Goal: Communication & Community: Answer question/provide support

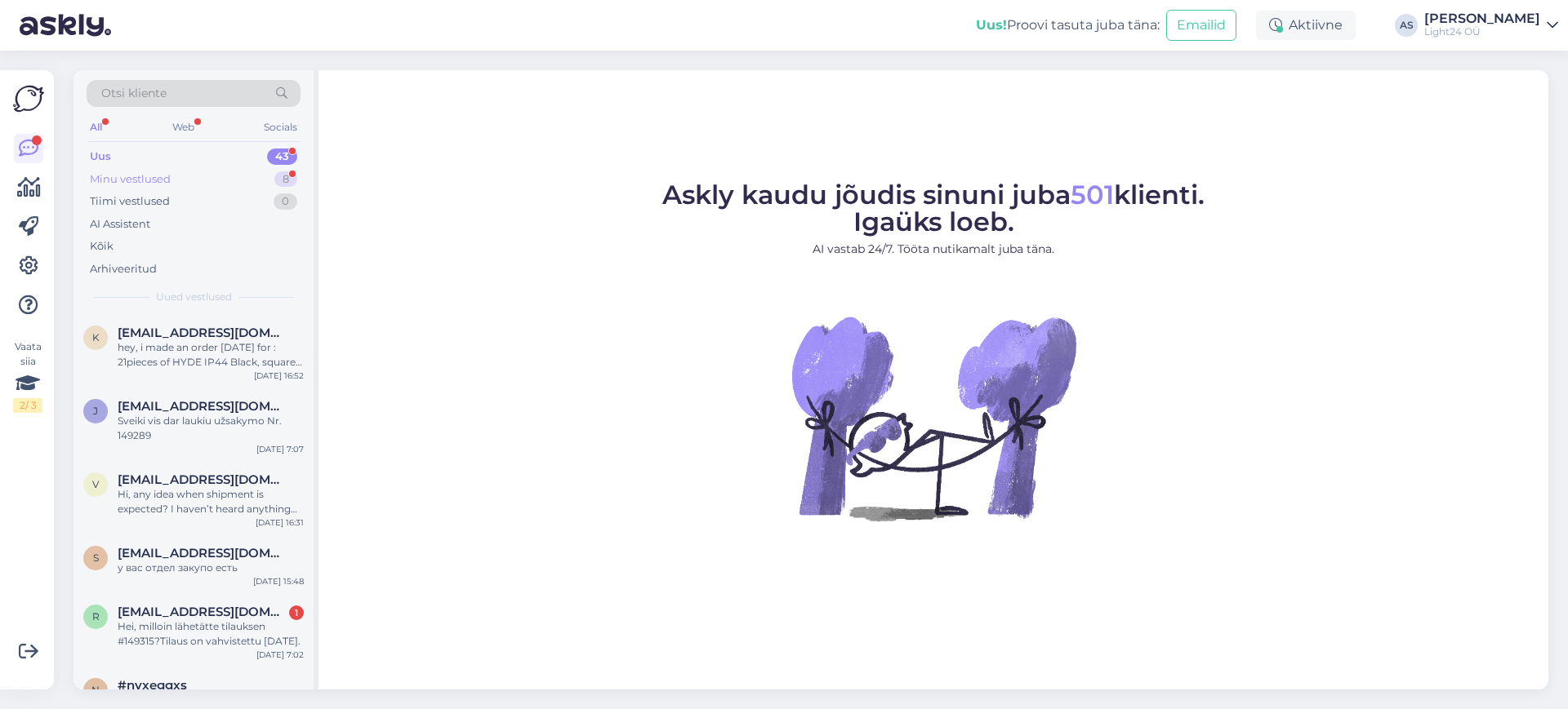
click at [147, 180] on div "Minu vestlused" at bounding box center [130, 179] width 81 height 16
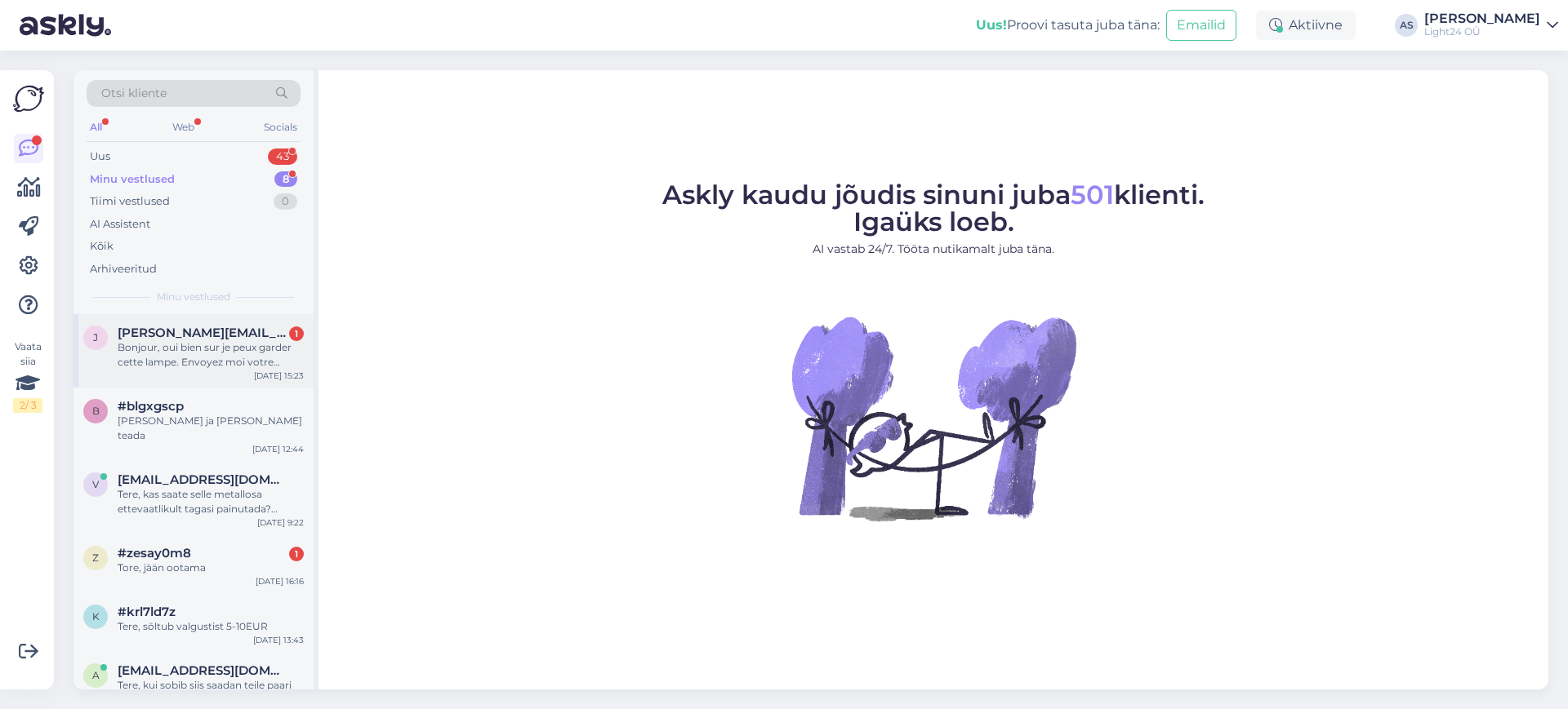
click at [198, 353] on div "Bonjour, oui bien sur je peux garder cette lampe. Envoyez moi votre facture. Co…" at bounding box center [210, 355] width 186 height 30
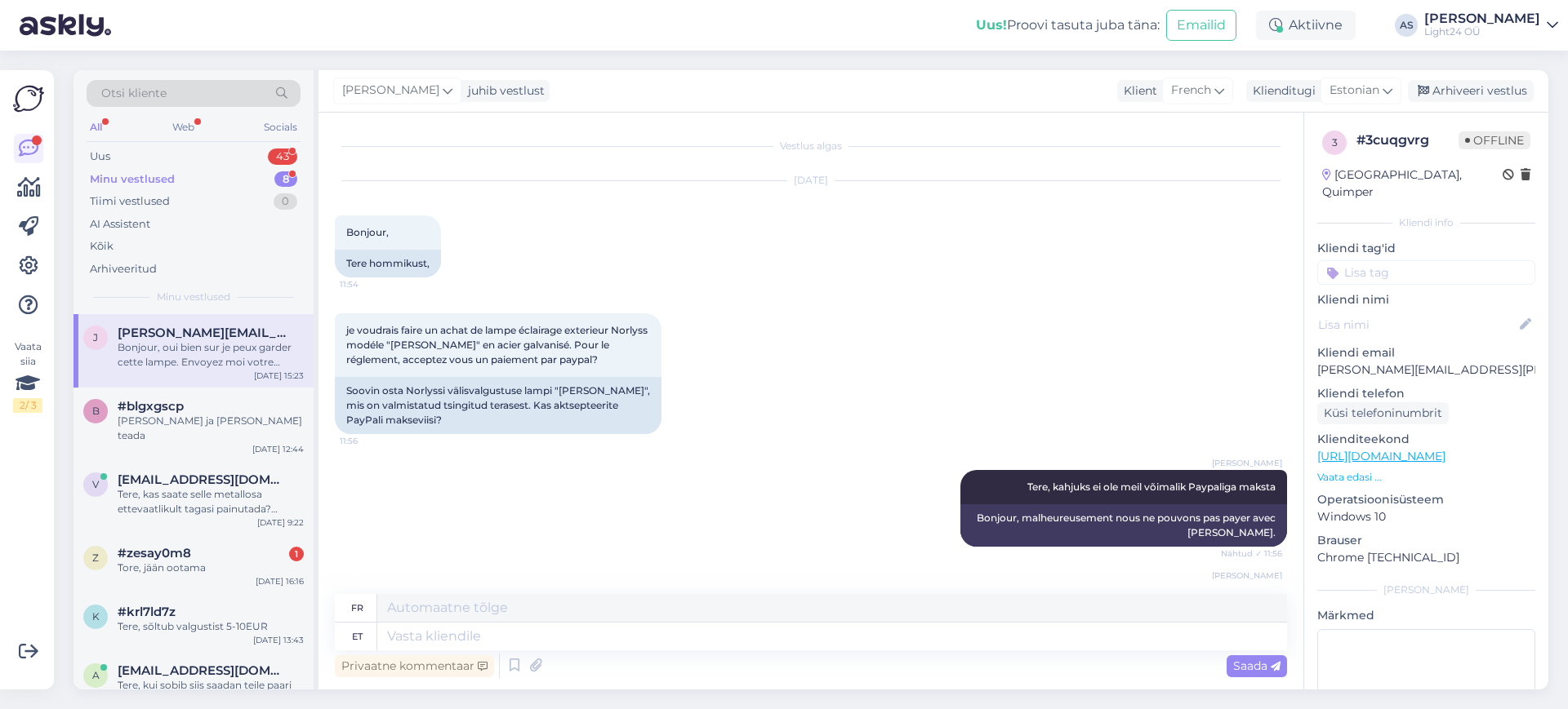
scroll to position [8158, 0]
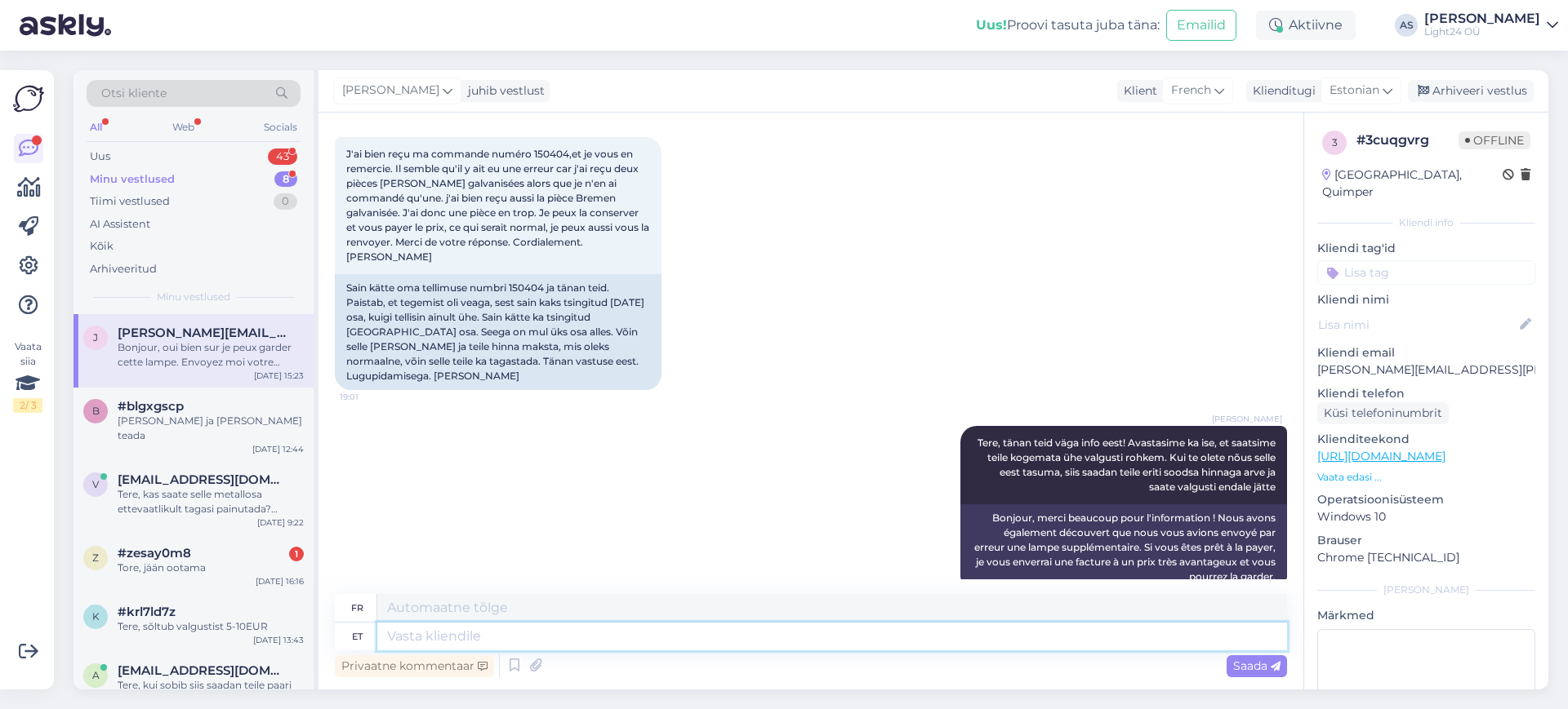
click at [595, 638] on textarea at bounding box center [832, 636] width 909 height 28
type textarea "saad"
type textarea "tu peux"
type textarea "s"
type textarea "Tere, s"
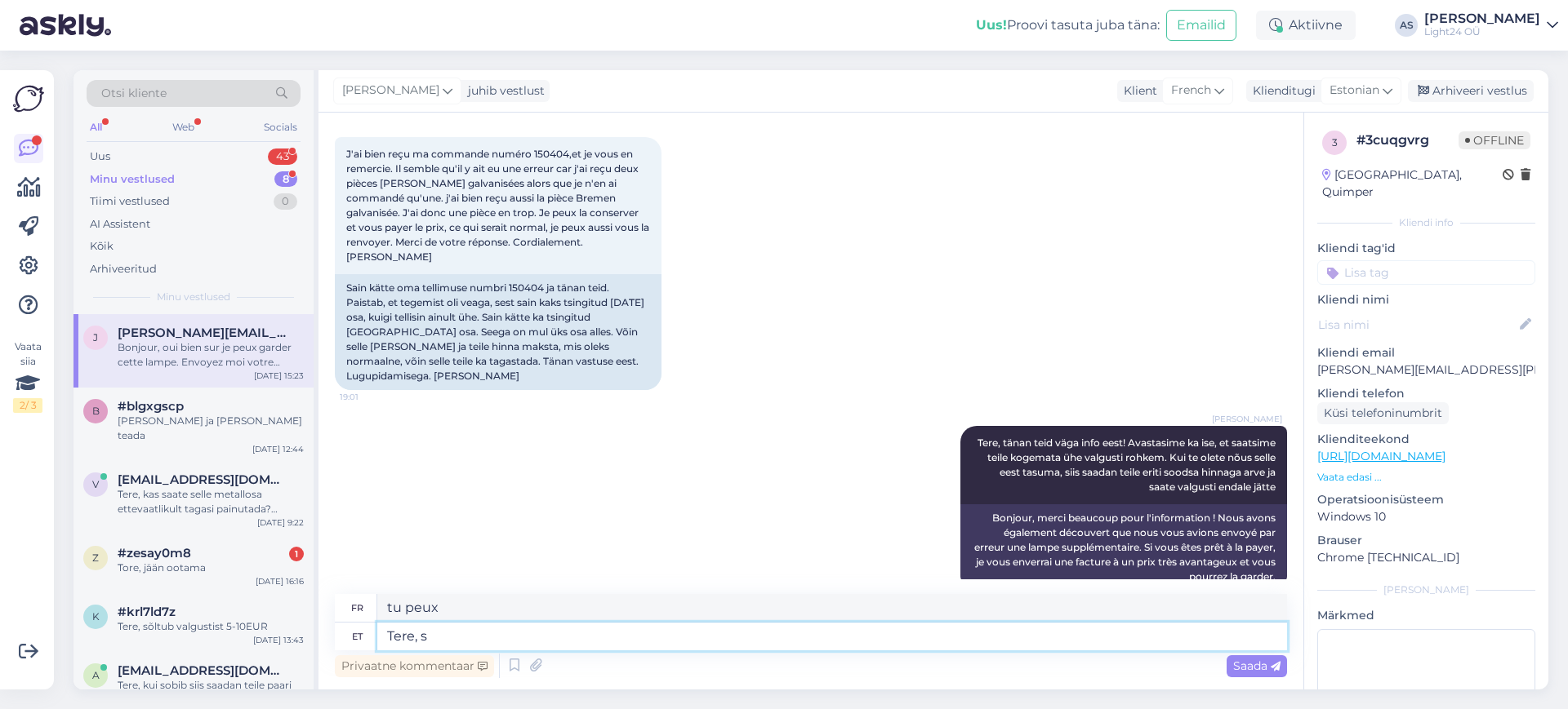
type textarea "Bonjour,"
type textarea "Tere, saadan"
type textarea "Bonjour, j'envoie"
type textarea "Tere, saadan kohe si"
type textarea "Bonjour, je l'envoie tout de suite."
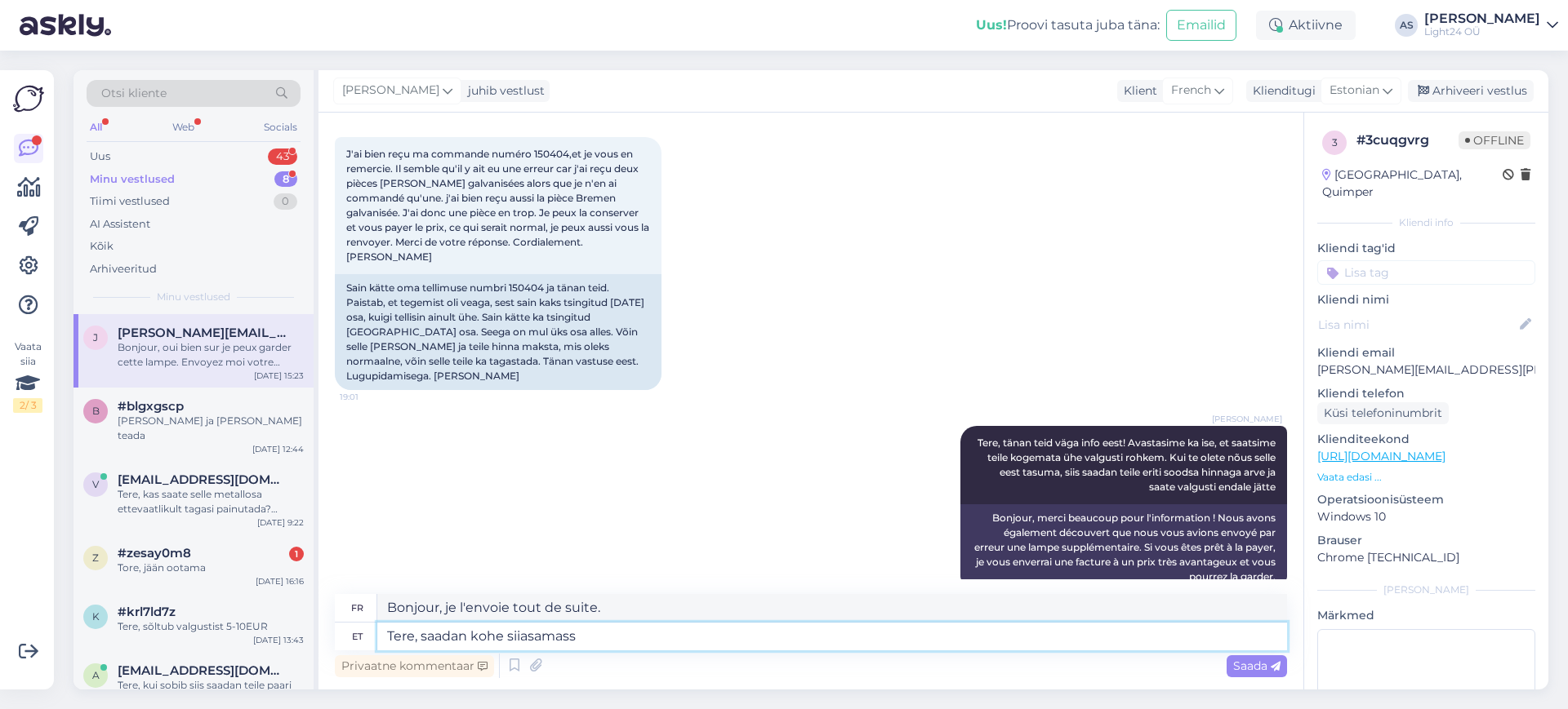
type textarea "Tere, saadan kohe siiasamasse"
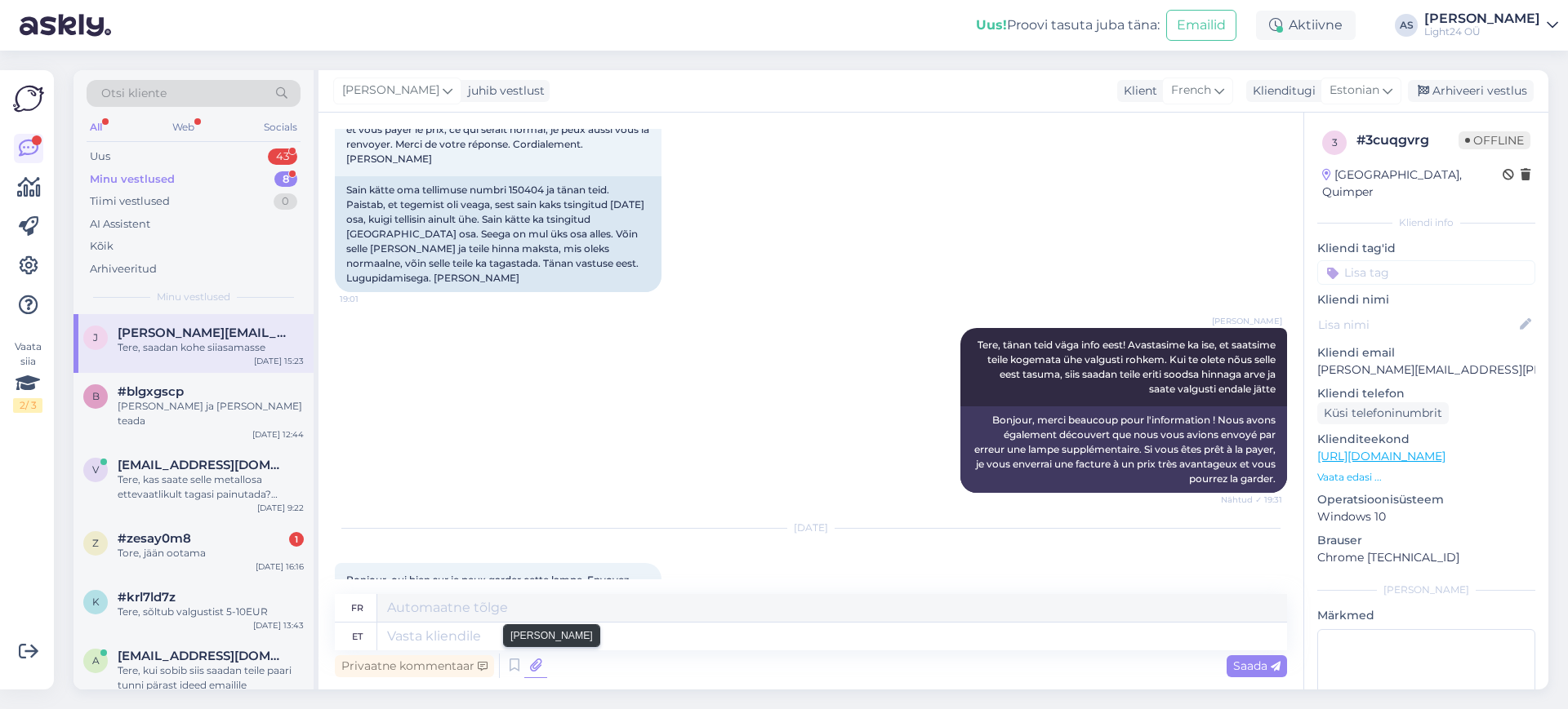
click at [537, 664] on icon at bounding box center [536, 665] width 23 height 24
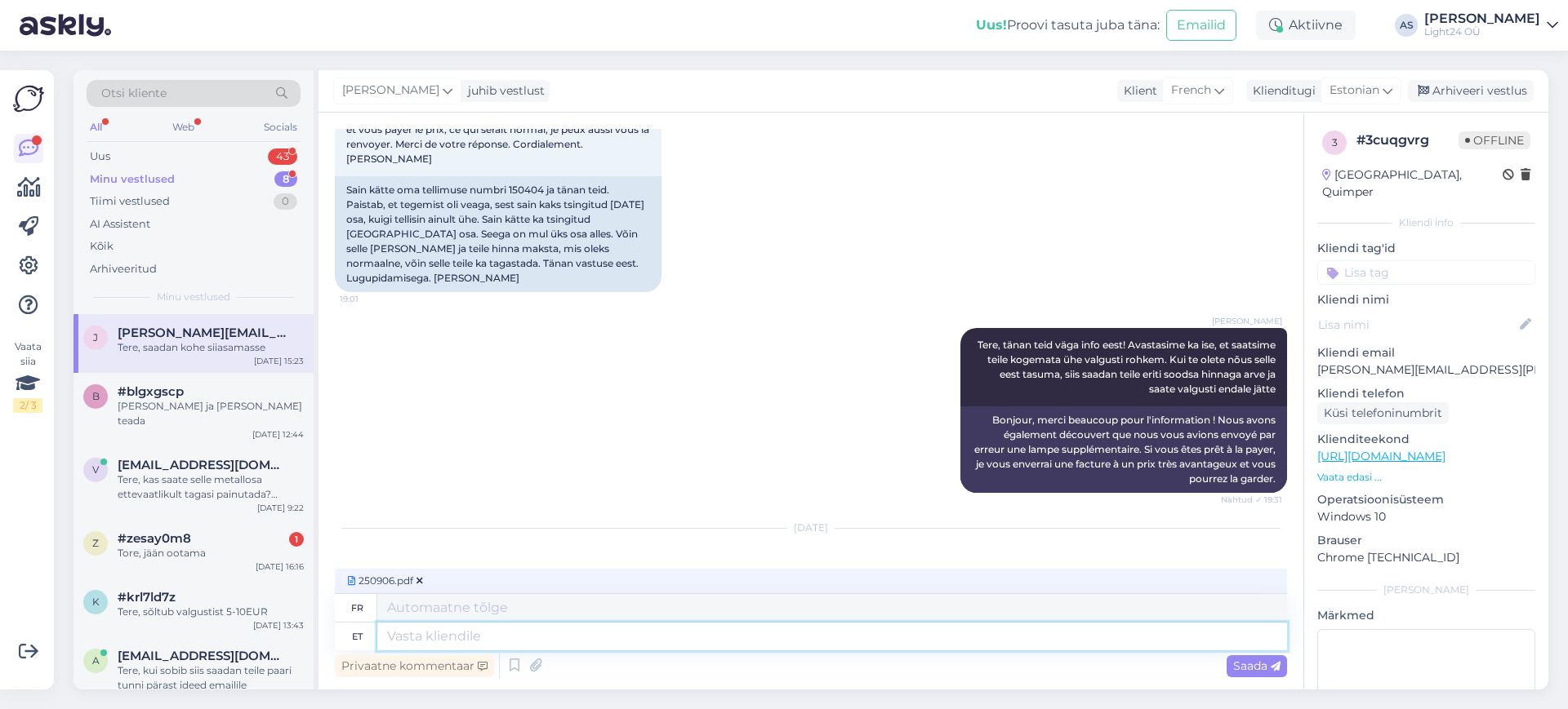
click at [522, 631] on textarea at bounding box center [832, 636] width 909 height 28
type textarea "tegin"
type textarea "Je l'ai fait"
type textarea "tegin valgustile e"
type textarea "J'ai fait une lampe"
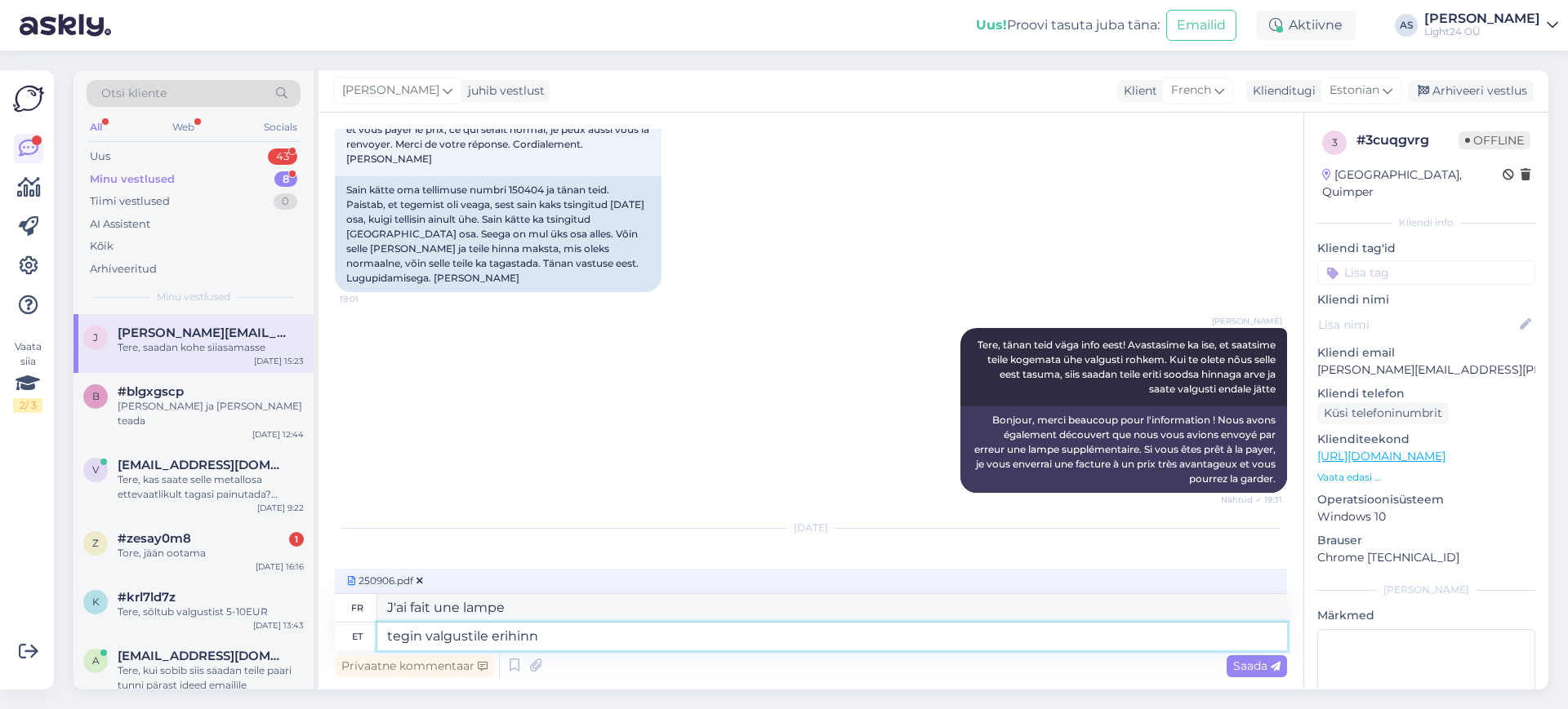
type textarea "tegin valgustile erihinna"
type textarea "J'ai fait un prix spécial pour la lumière."
type textarea "tegin valgustile erihinna"
click at [1246, 655] on div "Saada" at bounding box center [1257, 666] width 61 height 22
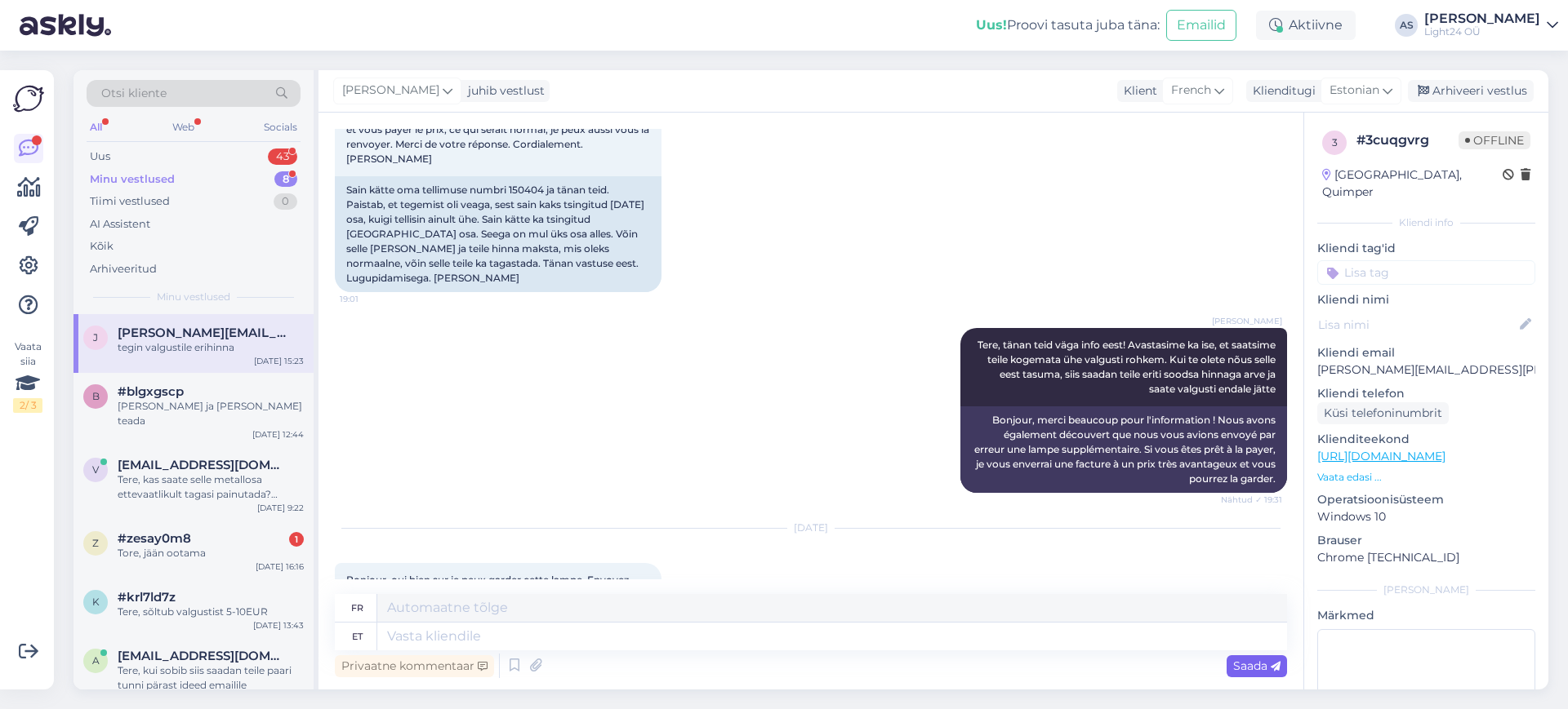
scroll to position [8425, 0]
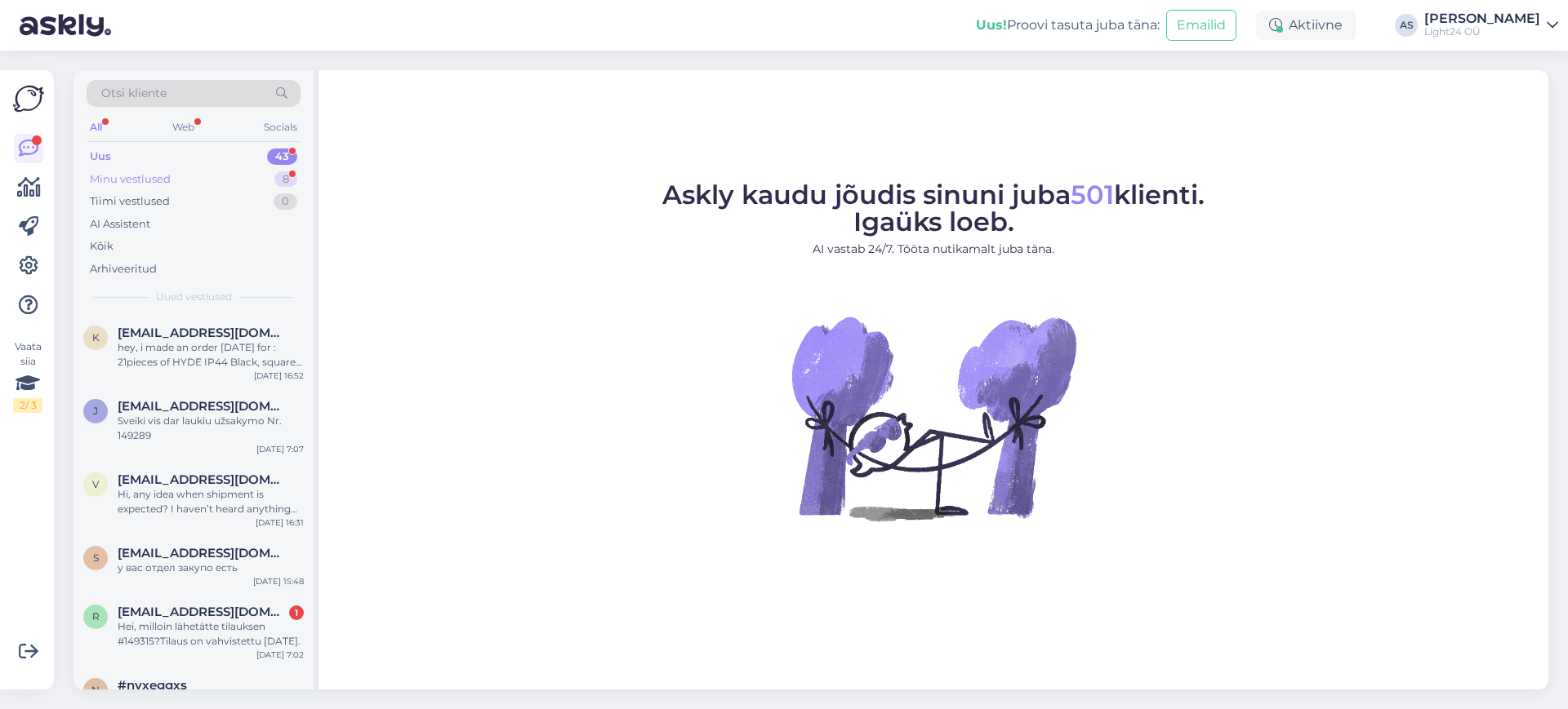
click at [168, 172] on div "Minu vestlused" at bounding box center [130, 179] width 81 height 16
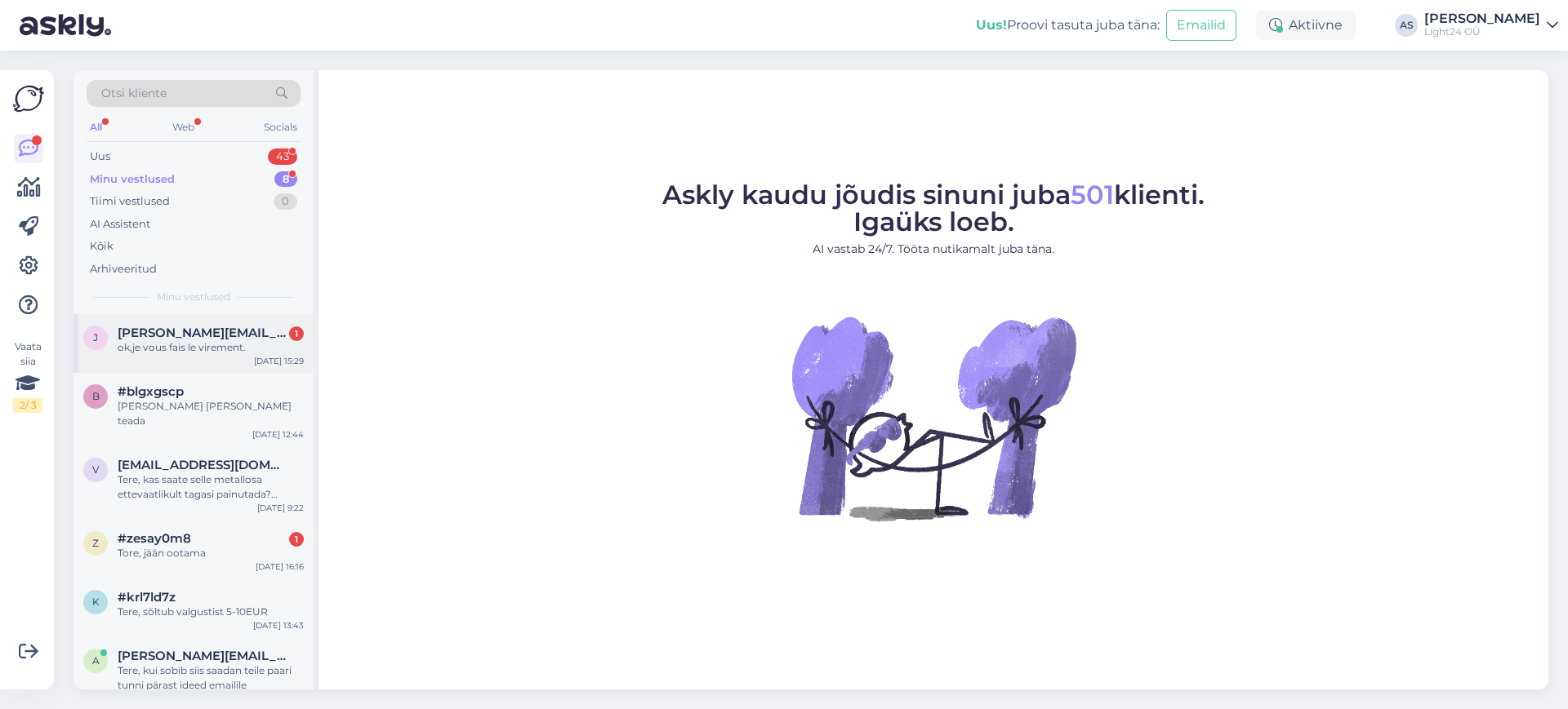
click at [192, 344] on div "ok,je vous fais le virement." at bounding box center [210, 347] width 186 height 14
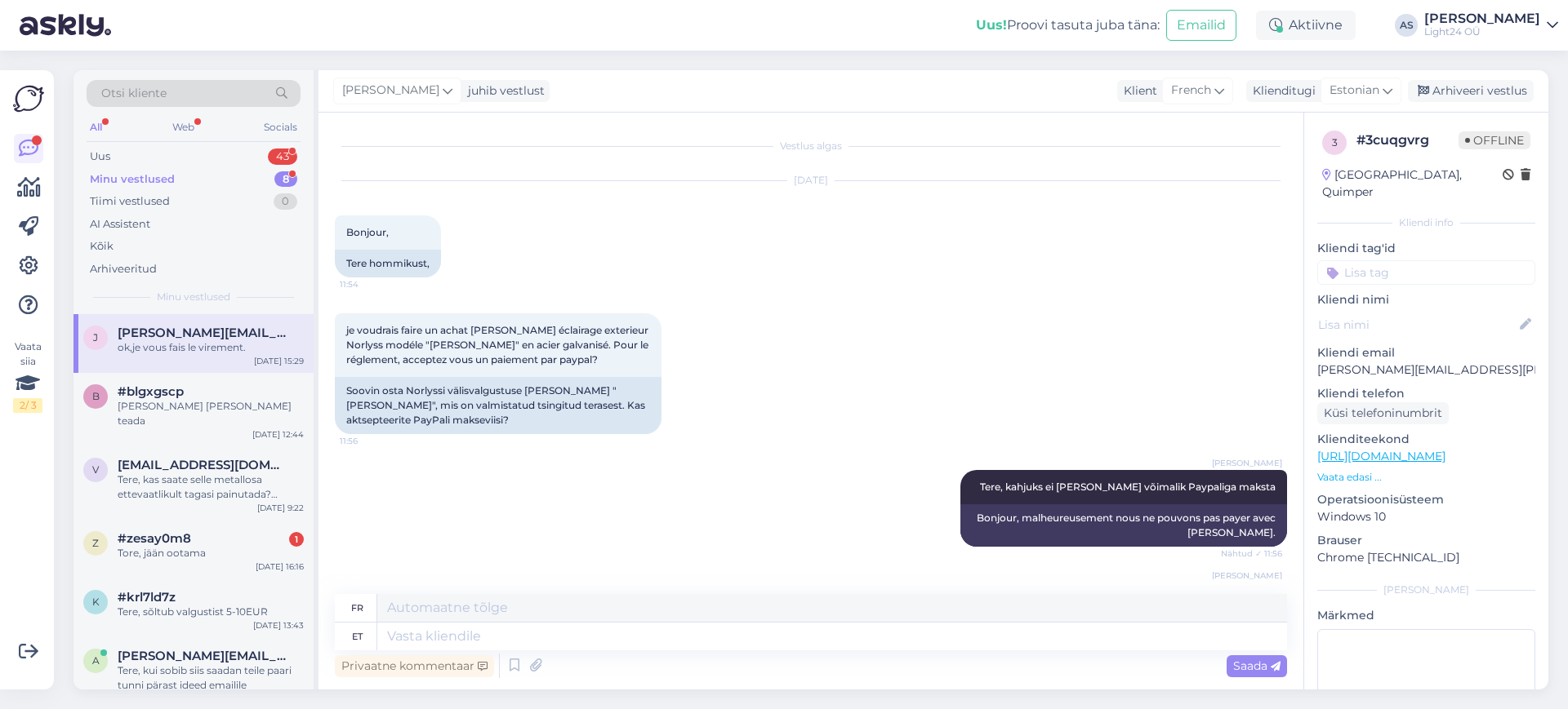
scroll to position [8523, 0]
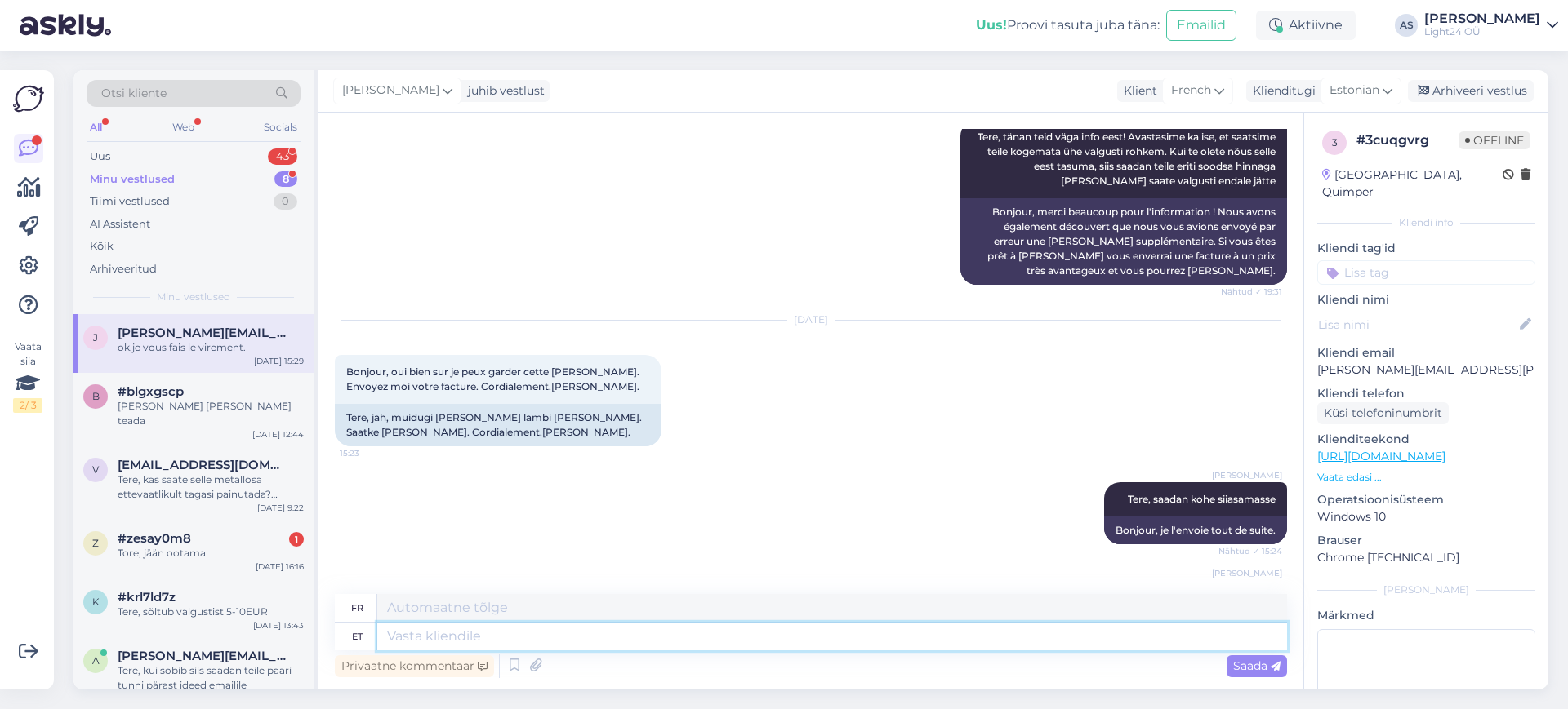
click at [636, 632] on textarea at bounding box center [832, 636] width 909 height 28
type textarea "suur"
type textarea "grand"
type textarea "suur suur"
type textarea "gros gros"
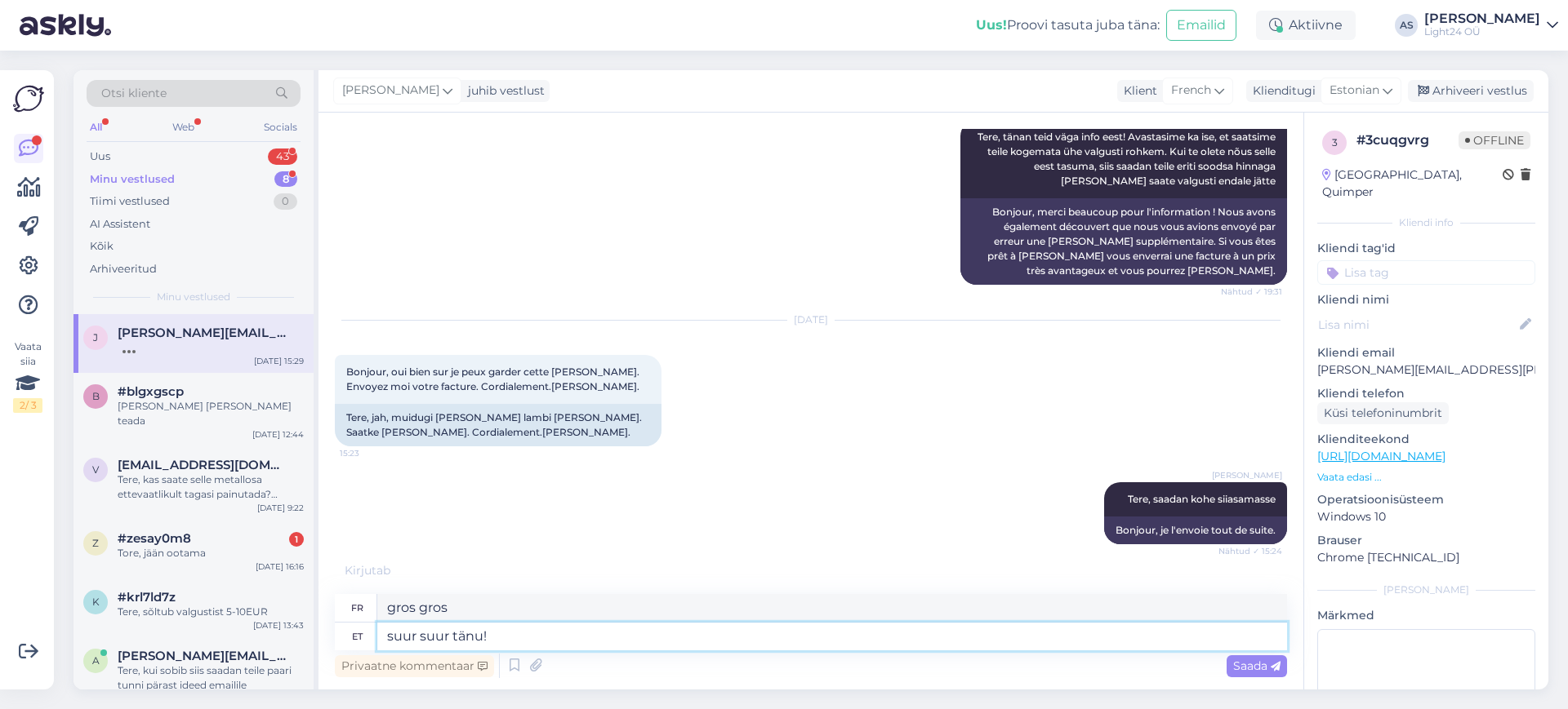
type textarea "suur suur tänu!"
type textarea "Merci beaucoup!"
type textarea "suur suur tänu! :)"
type textarea "merci beaucoup! :)"
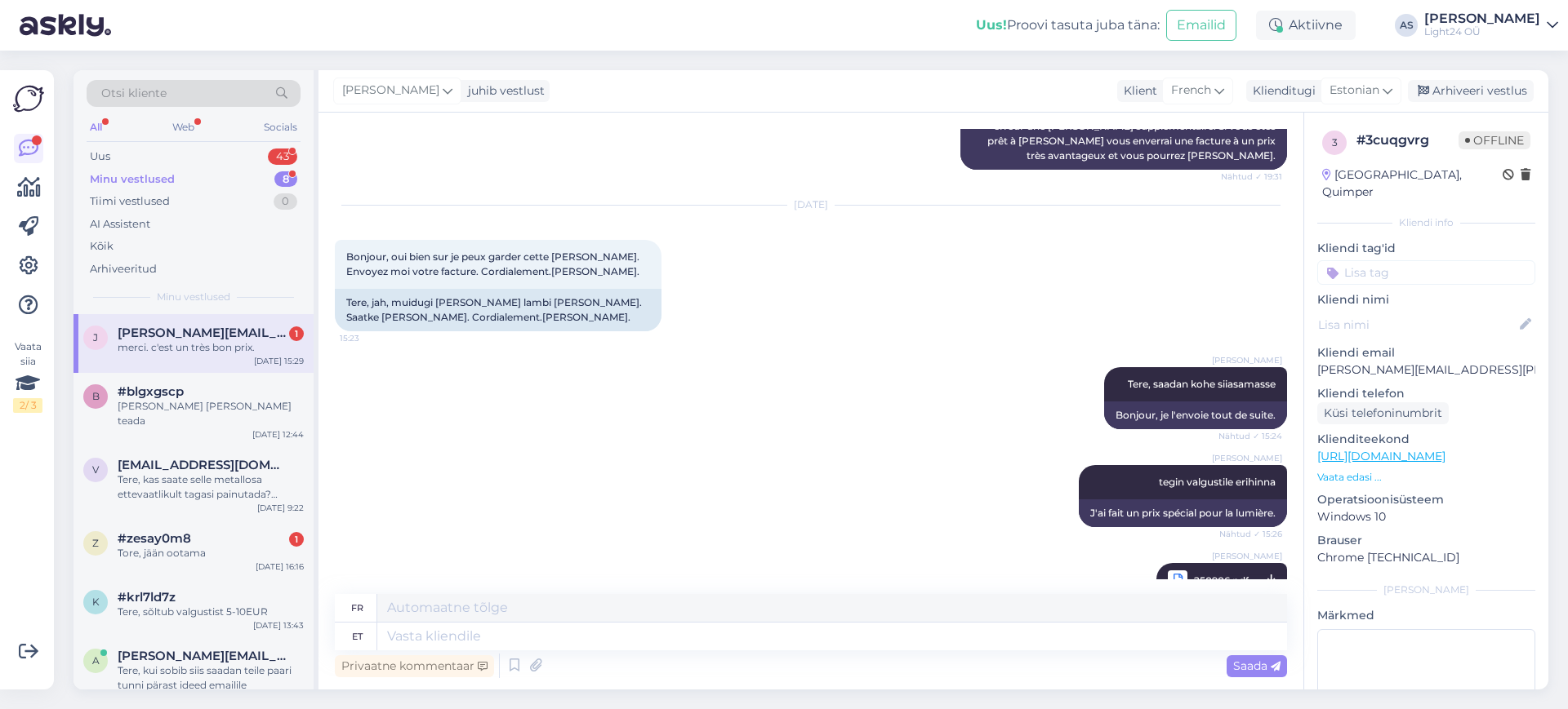
scroll to position [8719, 0]
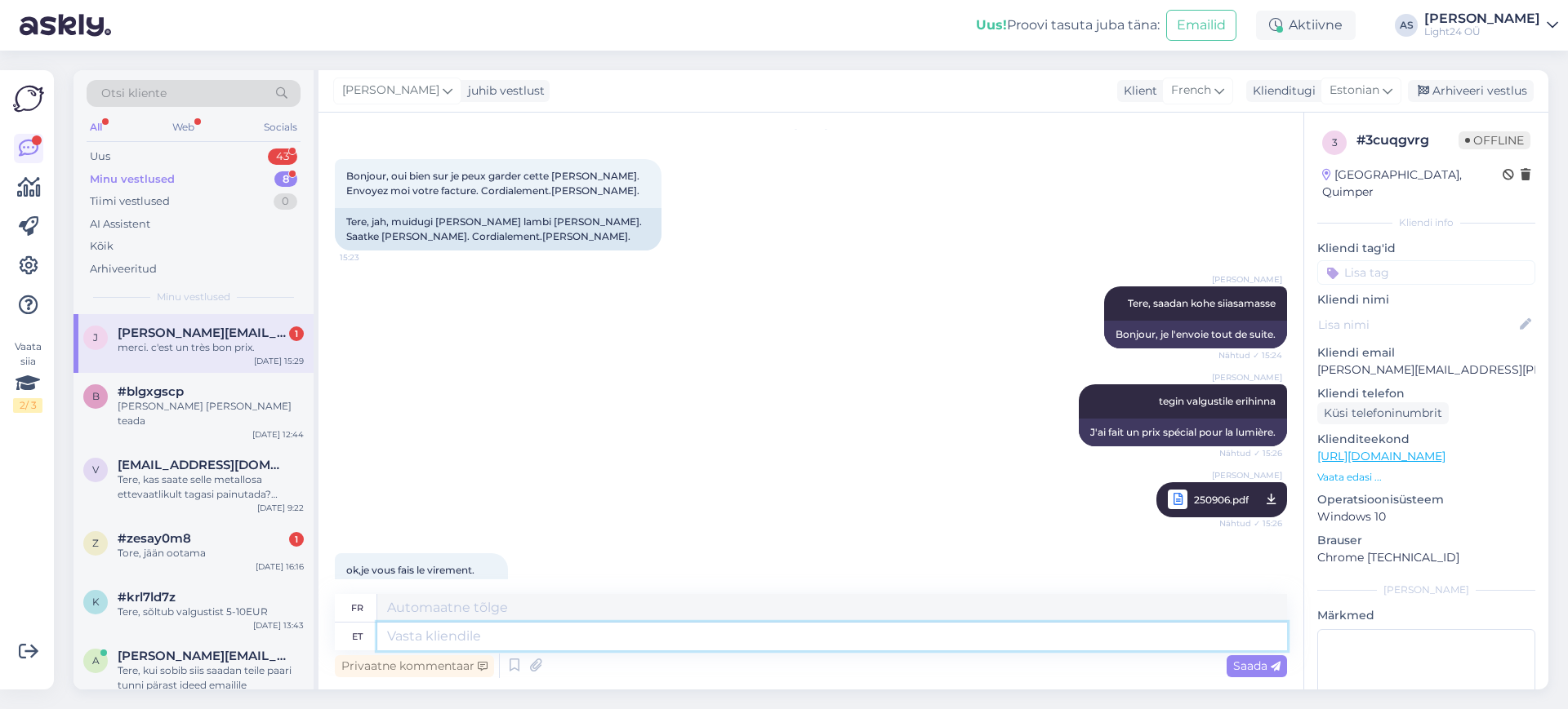
click at [433, 644] on textarea at bounding box center [832, 636] width 909 height 28
type textarea "on,"
type textarea "est,"
type textarea "o"
type textarea "on, a"
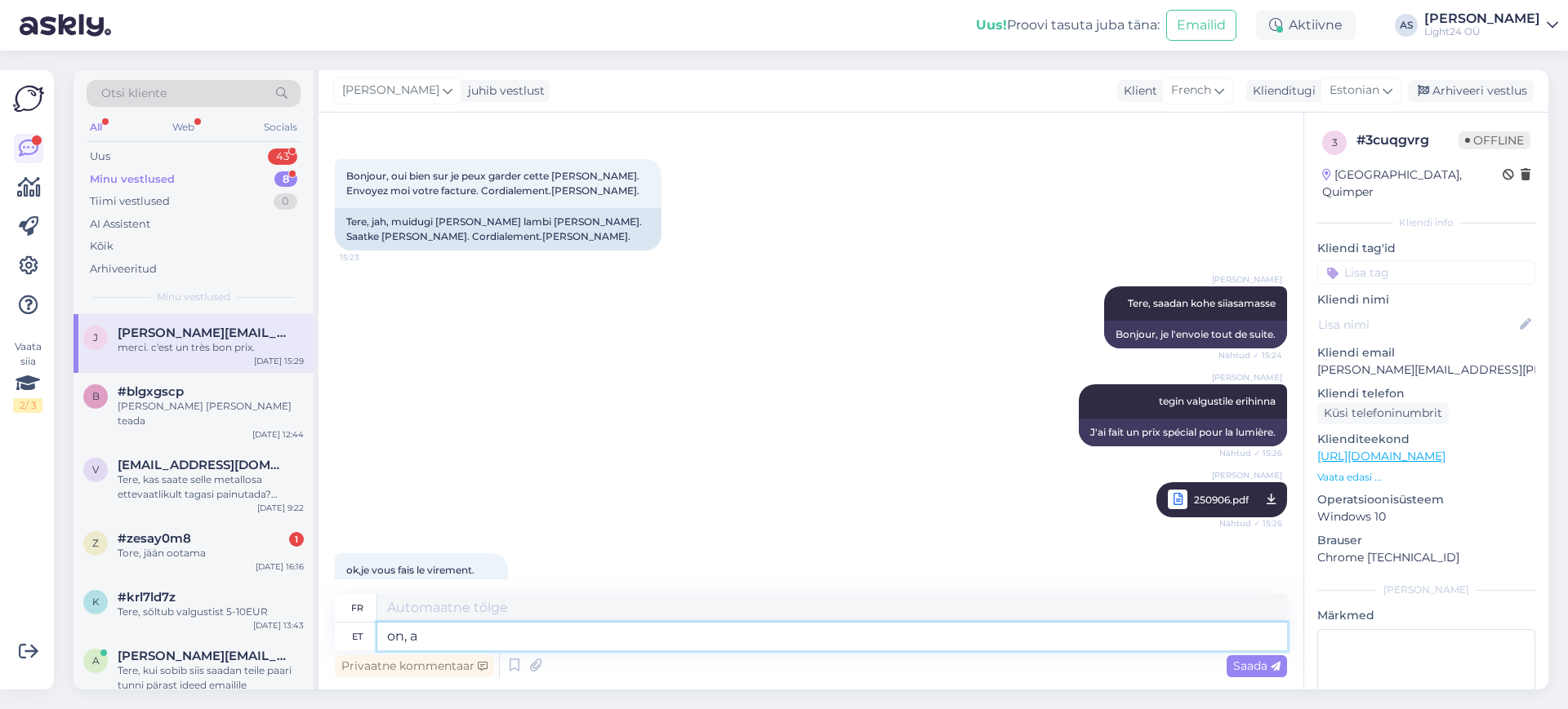
type textarea "est,"
type textarea "on, aga"
type textarea "oui, mais"
type textarea "on, aga enamus k"
type textarea "oui, mais la plupart"
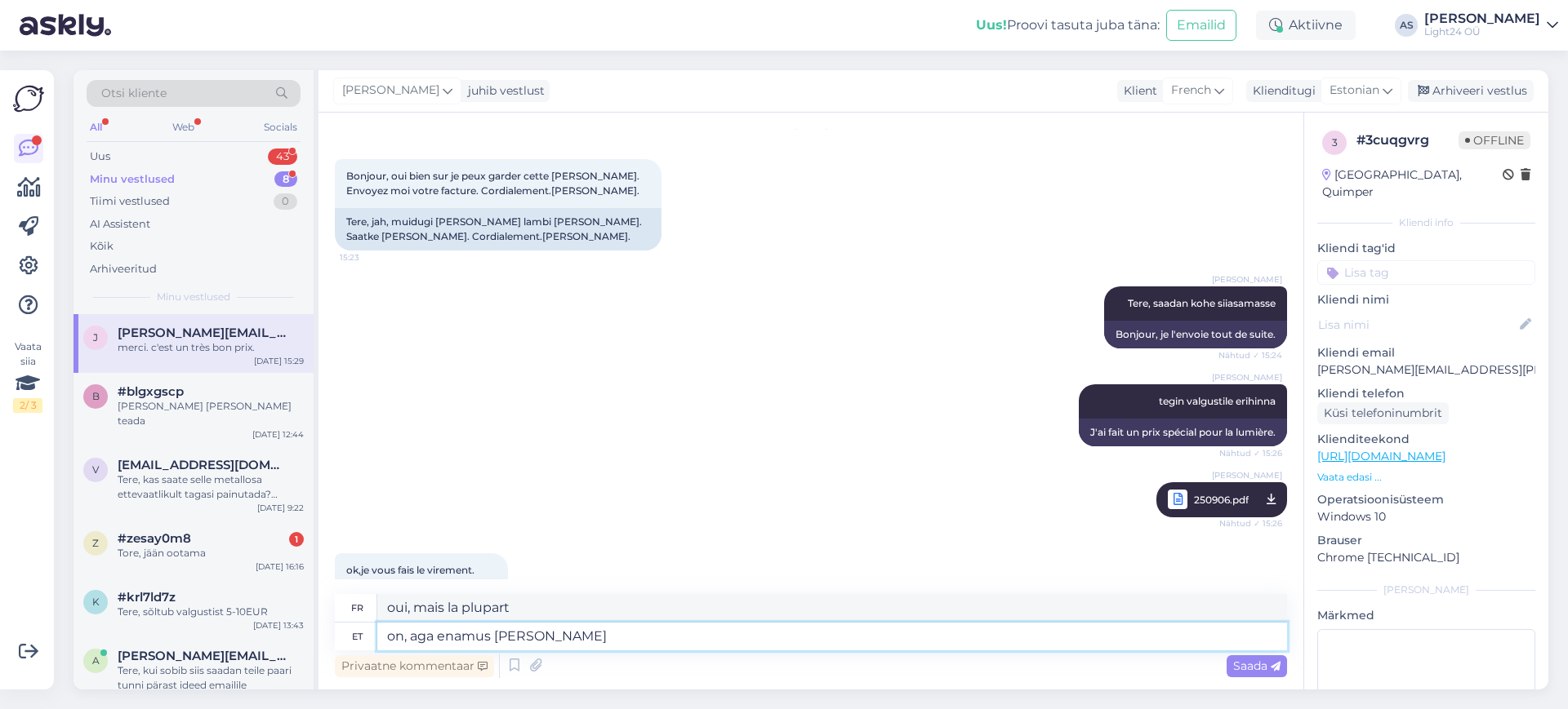
type textarea "on, aga enamus [PERSON_NAME]"
type textarea "oui, mais la plupart des clients"
type textarea "on, aga enamus"
type textarea "oui, mais la plupart"
type textarea "on, aga"
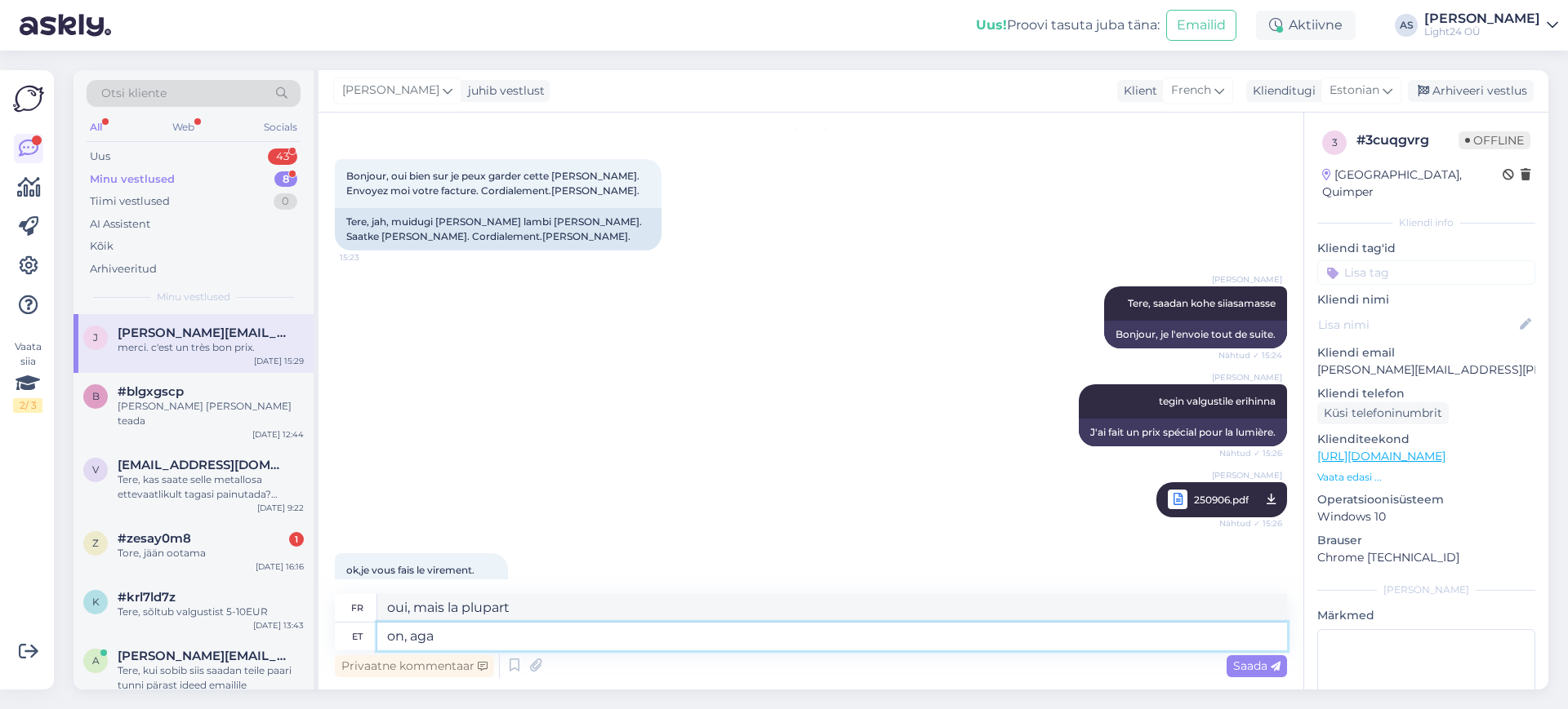
type textarea "oui, mais"
type textarea "on, aga on p"
type textarea "oui, mais oui"
type textarea "on, aga on palju k"
type textarea "oui, mais il y en a beaucoup"
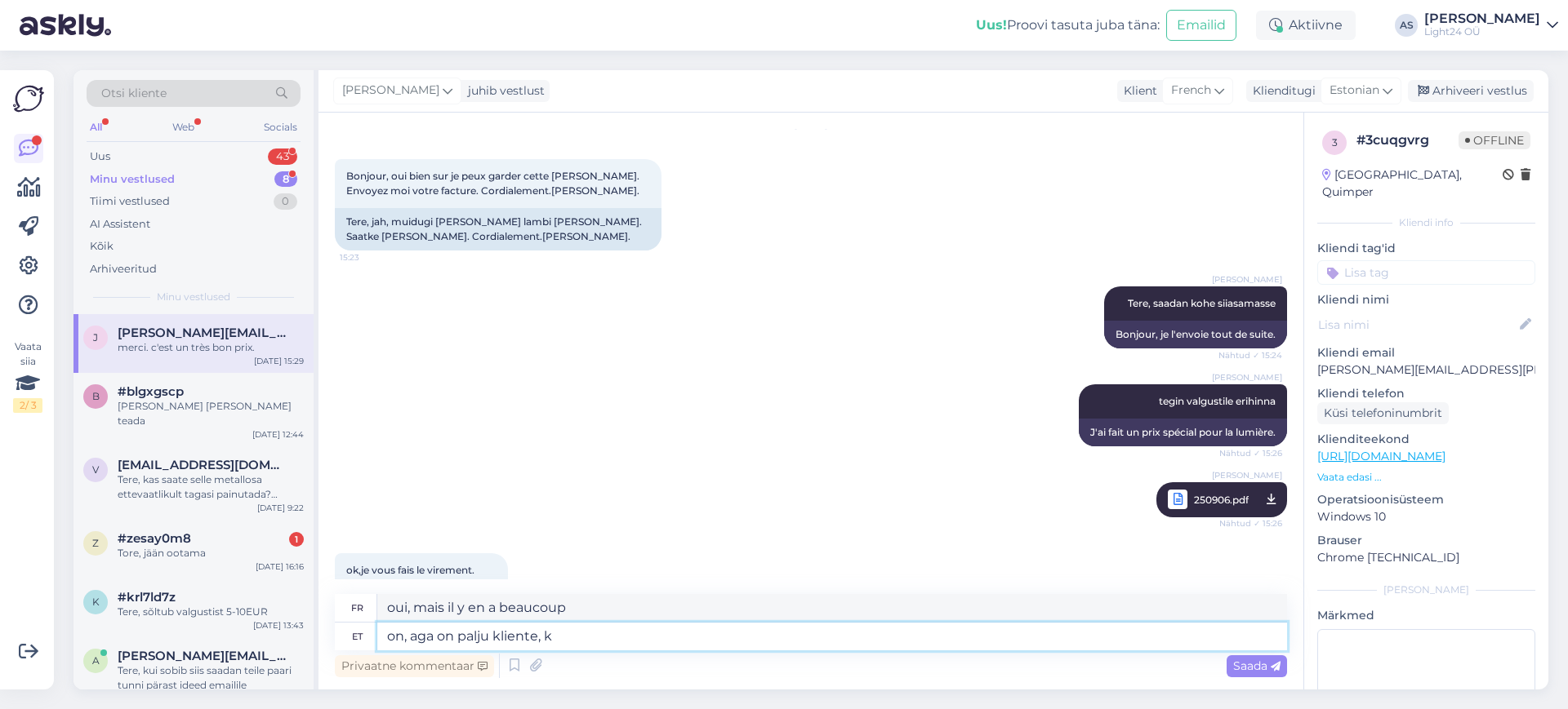
type textarea "on, aga on palju kliente, ke"
type textarea "oui, mais il y a beaucoup de clients,"
type textarea "on, aga on palju kliente, kes e"
type textarea "oui, mais il y a beaucoup de clients qui"
type textarea "on, aga on palju kliente, kes ei o"
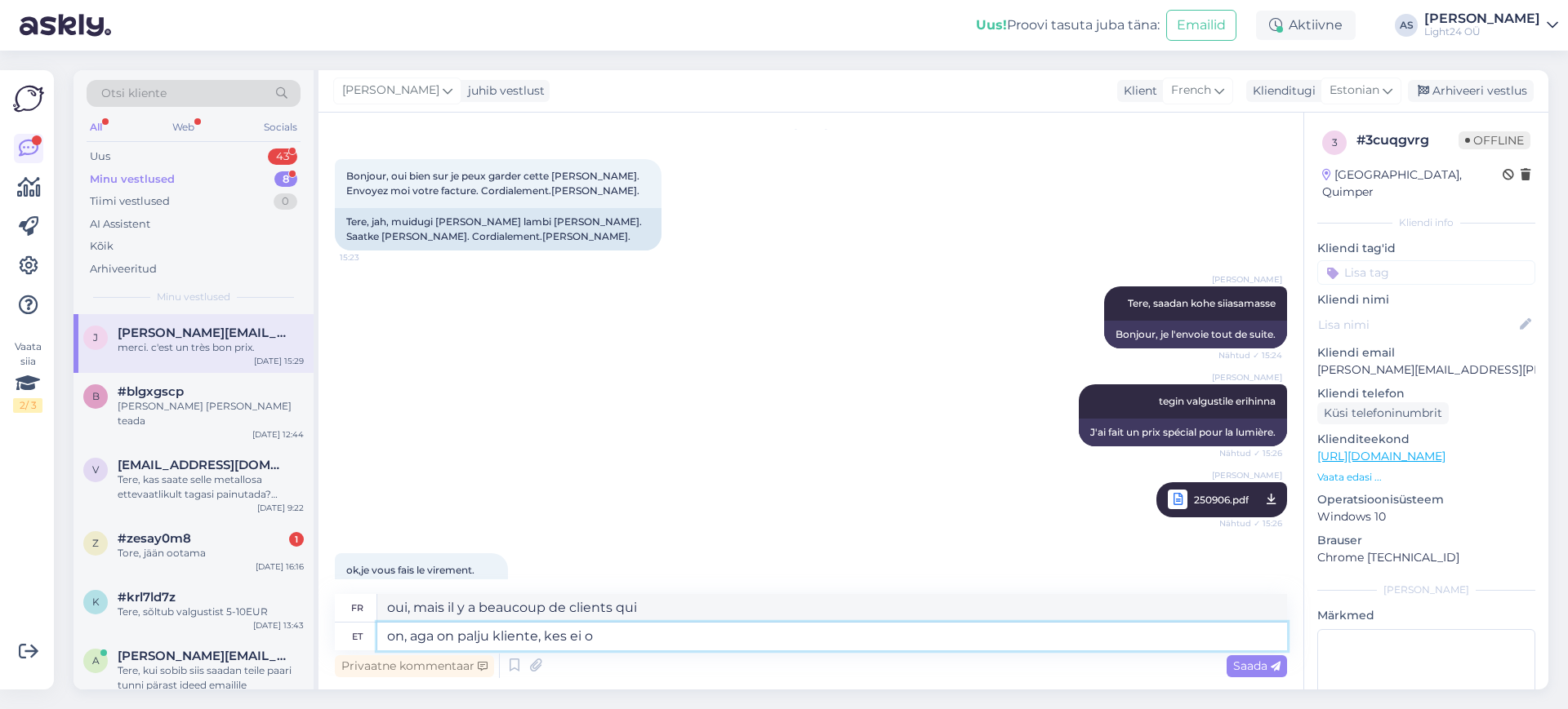
type textarea "oui, mais il y a beaucoup de clients qui ne le font pas"
type textarea "on, aga on palju kliente, kes ei oleks m"
type textarea "oui, mais il y a beaucoup de clients qui ne le feraient pas"
type textarea "on, aga on palju kliente, kes ei [PERSON_NAME]"
type textarea "oui, mais il y a beaucoup de clients que nous n'aurions pas"
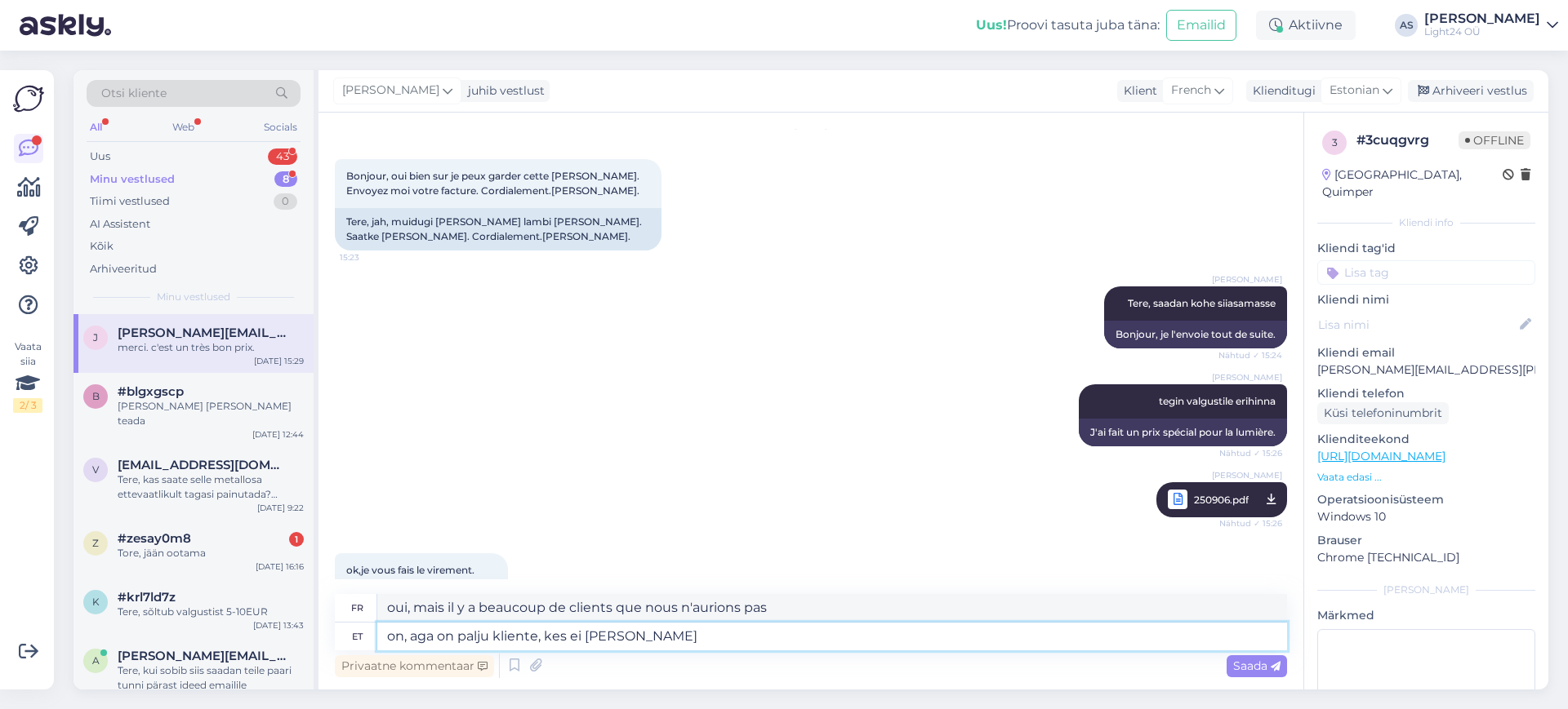
type textarea "on, aga on palju kliente, kes ei [PERSON_NAME]"
type textarea "oui, mais il y a beaucoup de clients qui ne seraient pas intéressés par nous"
type textarea "on, aga on palju kliente, kes ei [PERSON_NAME] üldse te"
type textarea "oui, mais il y a beaucoup de clients qui ne seraient pas du tout intéressés par…"
type textarea "on, aga on palju kliente, kes ei [PERSON_NAME] üldse teada an"
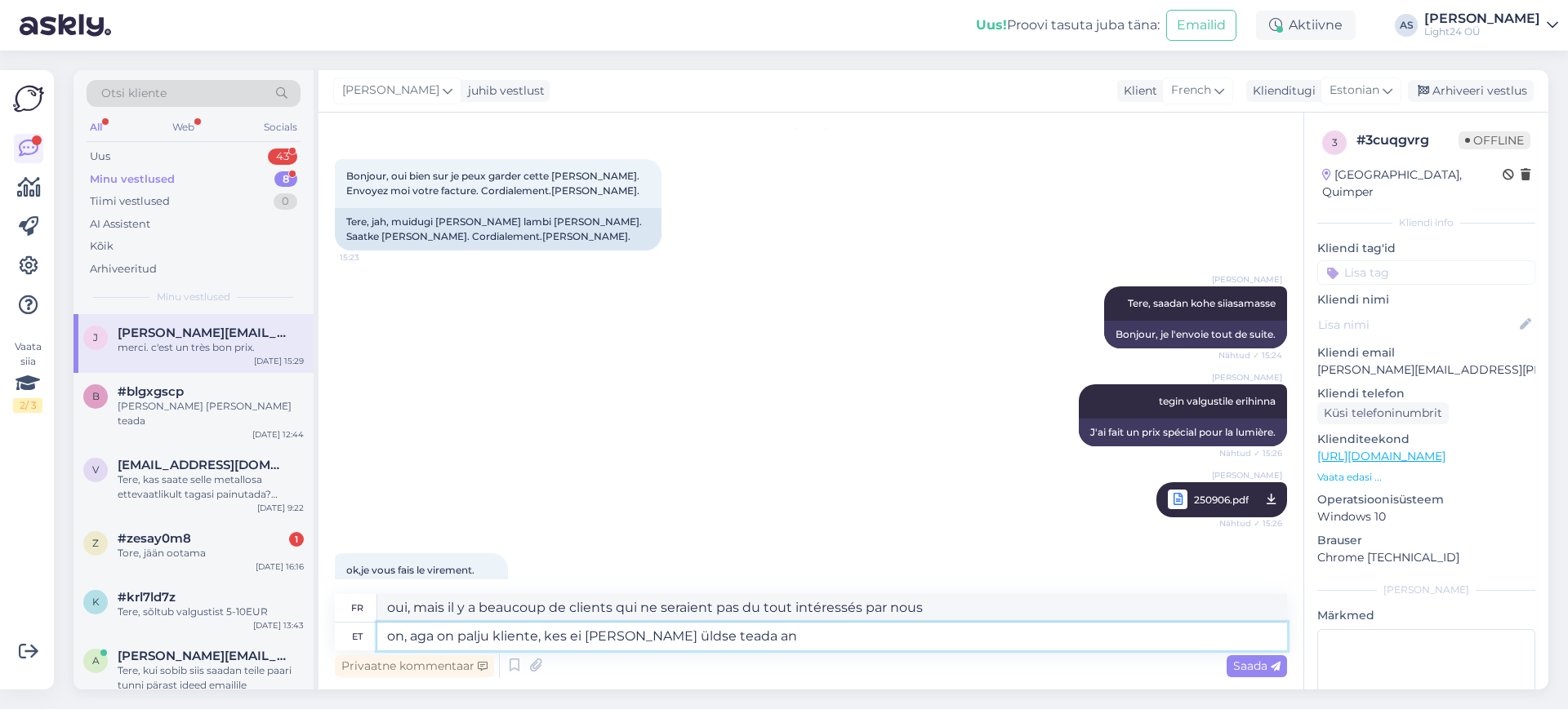
type textarea "oui, mais il y a beaucoup de clients que nous ne connaissons pas du tout"
type textarea "on, aga on palju kliente, kes ei [PERSON_NAME] üldse teada andnud"
type textarea "oui, mais il y a beaucoup de clients qui ne nous auraient pas du tout informés"
type textarea "on, aga on palju kliente, kes ei [PERSON_NAME] üldse teada andnud, et"
type textarea "oui, mais il y a beaucoup de clients qui ne nous auraient pas du tout informés,"
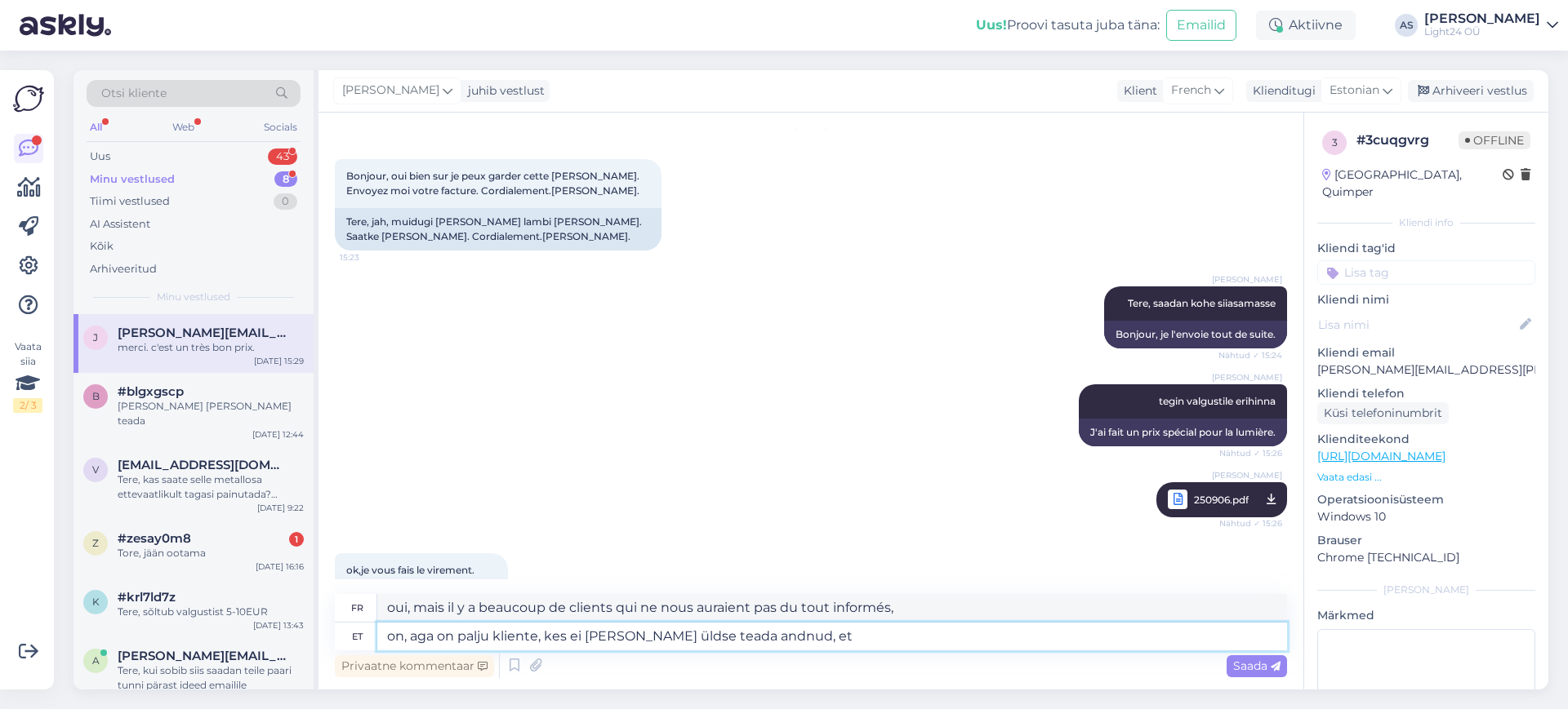
type textarea "on, aga on palju kliente, kes ei [PERSON_NAME] üldse teada andnud, et s"
type textarea "oui, mais il y a beaucoup de clients qui ne nous auraient pas du tout informés …"
type textarea "on, aga on palju kliente, kes ei [PERSON_NAME] üldse teada andnud, et said"
type textarea "oui, mais il y a beaucoup de clients qui ne nous auraient pas du tout informés …"
type textarea "on, aga on palju kliente, kes ei [PERSON_NAME] üldse teada andnud, et said ühe"
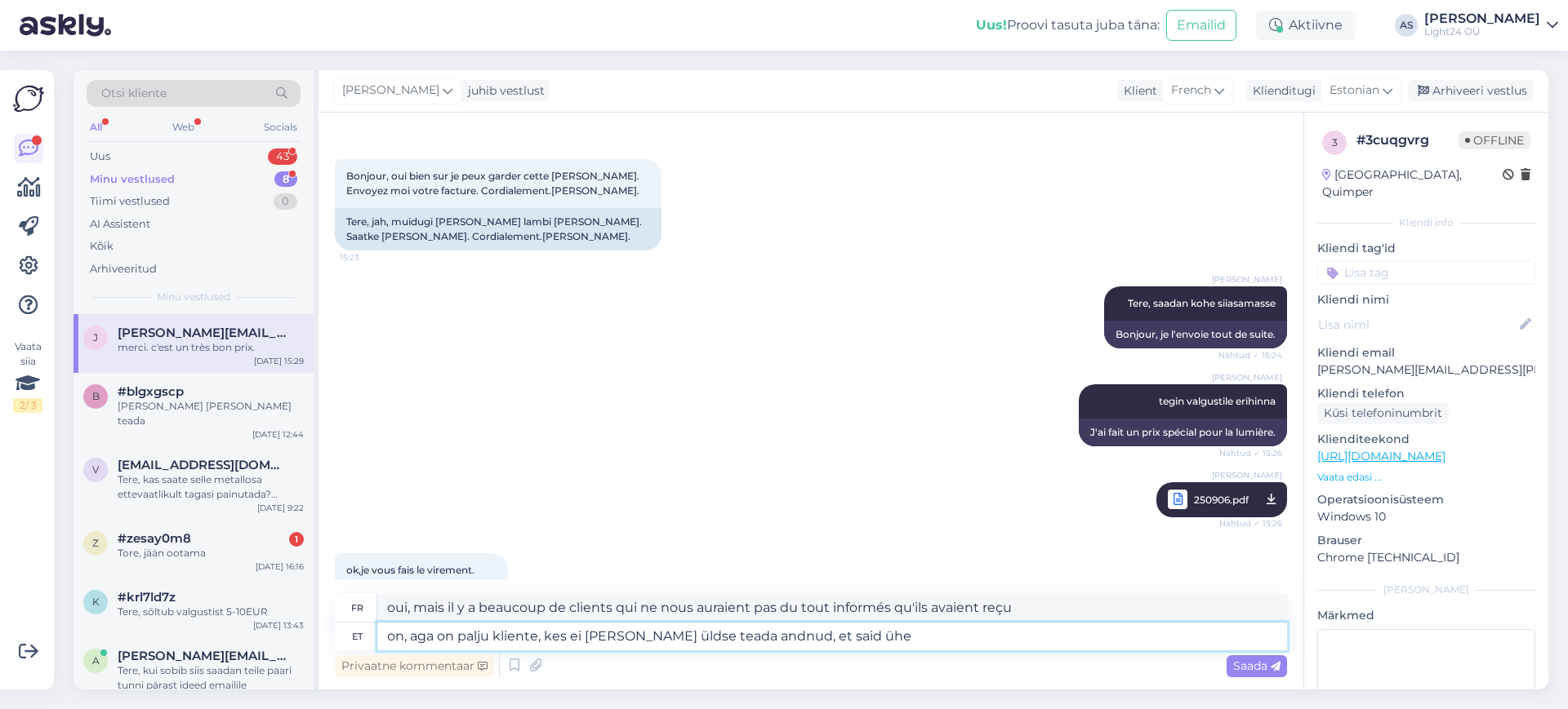
type textarea "oui, mais il y a beaucoup de clients qui ne nous auraient même pas fait savoir …"
type textarea "on, aga on palju kliente, kes ei [PERSON_NAME] üldse teada andnud, et said ühe …"
type textarea "oui, mais il y a beaucoup de clients qui ne nous auraient pas du tout fait savo…"
type textarea "on, aga on palju kliente, kes ei [PERSON_NAME] üldse teada andnud, et said ühe …"
type textarea "oui, mais il y a beaucoup de clients qui ne nous auraient pas du tout informés …"
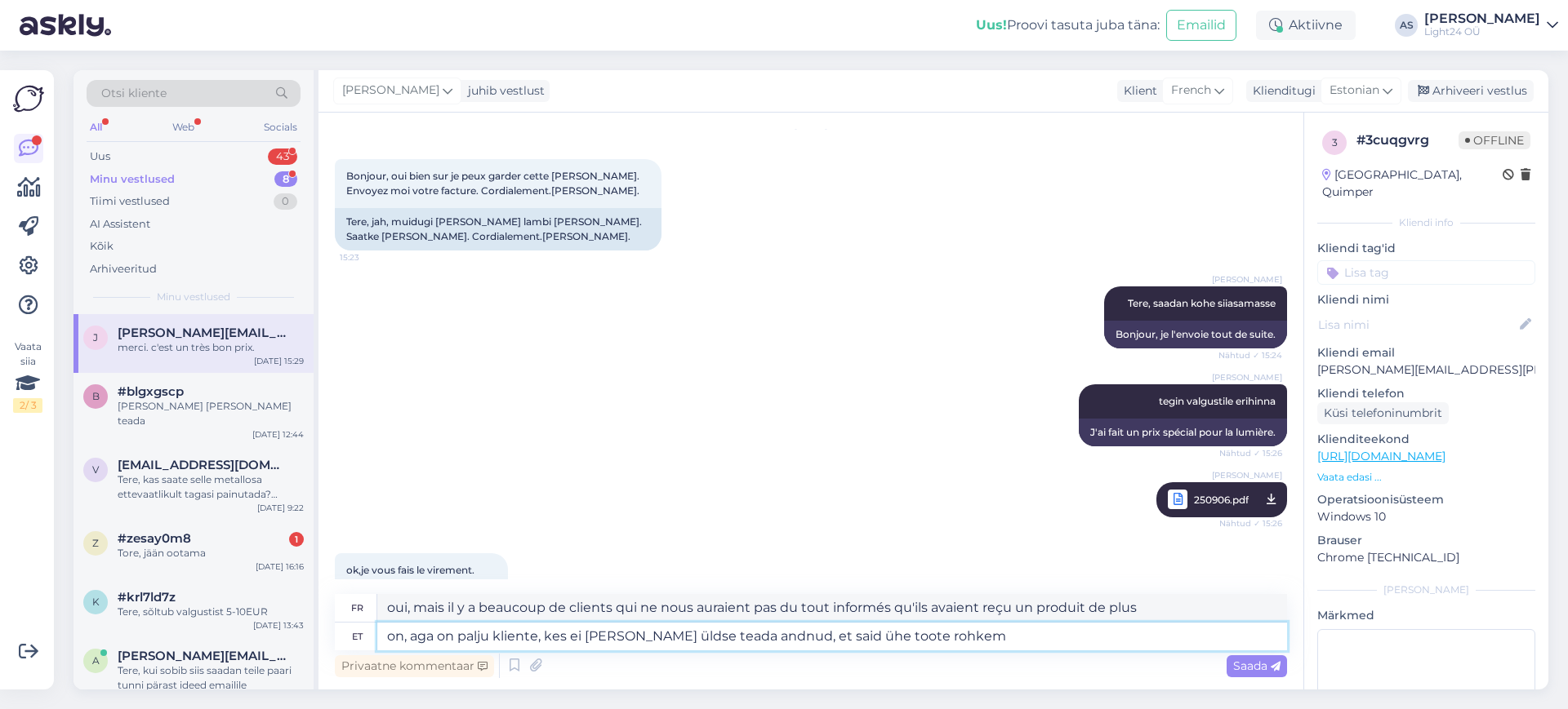
click at [436, 635] on textarea "on, aga on palju kliente, kes ei [PERSON_NAME] üldse teada andnud, et said ühe …" at bounding box center [832, 636] width 909 height 28
type textarea "on, aga kahjuks on palju kliente, kes ei [PERSON_NAME] üldse teada andnud, et s…"
type textarea "oui, mais malheureusement il y a beaucoup de clients qui ne nous auraient pas d…"
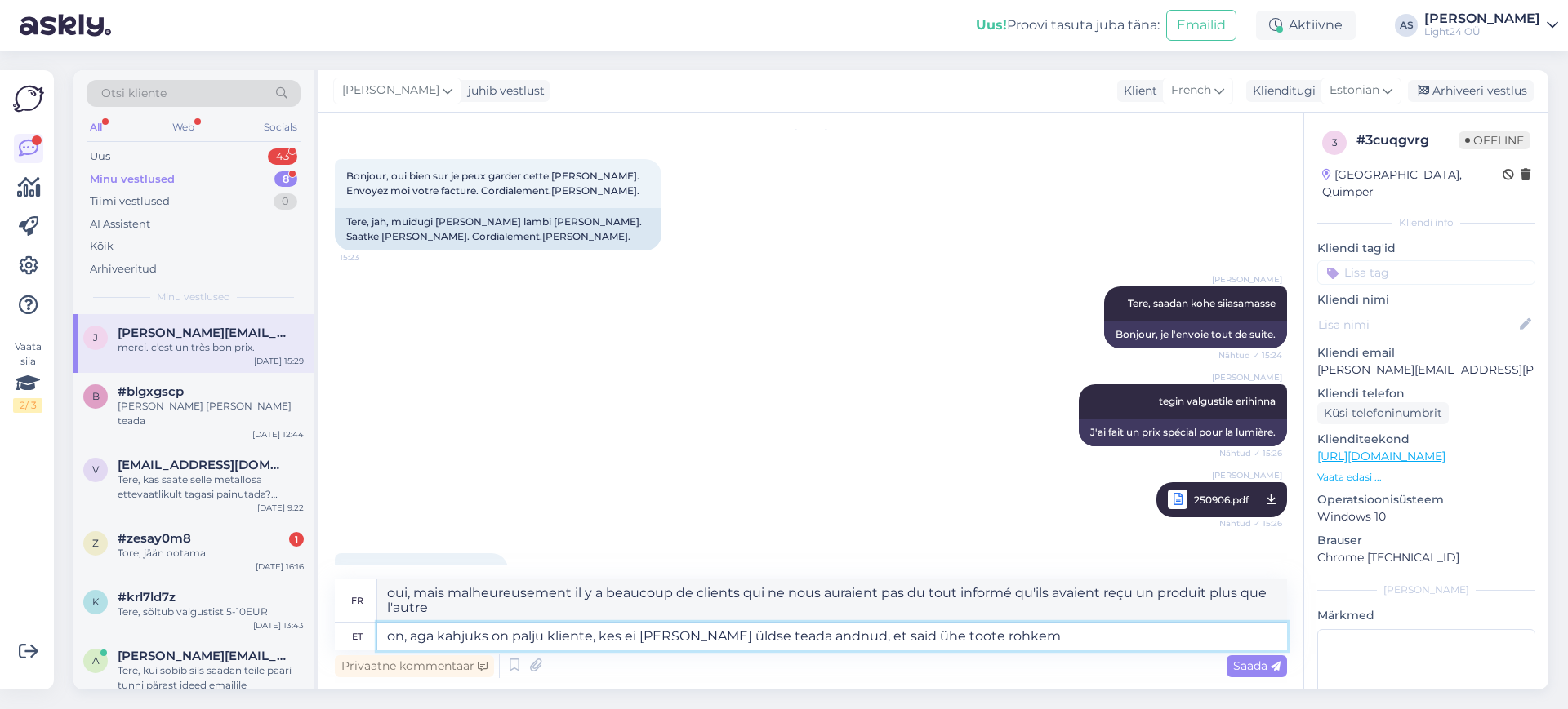
scroll to position [8734, 0]
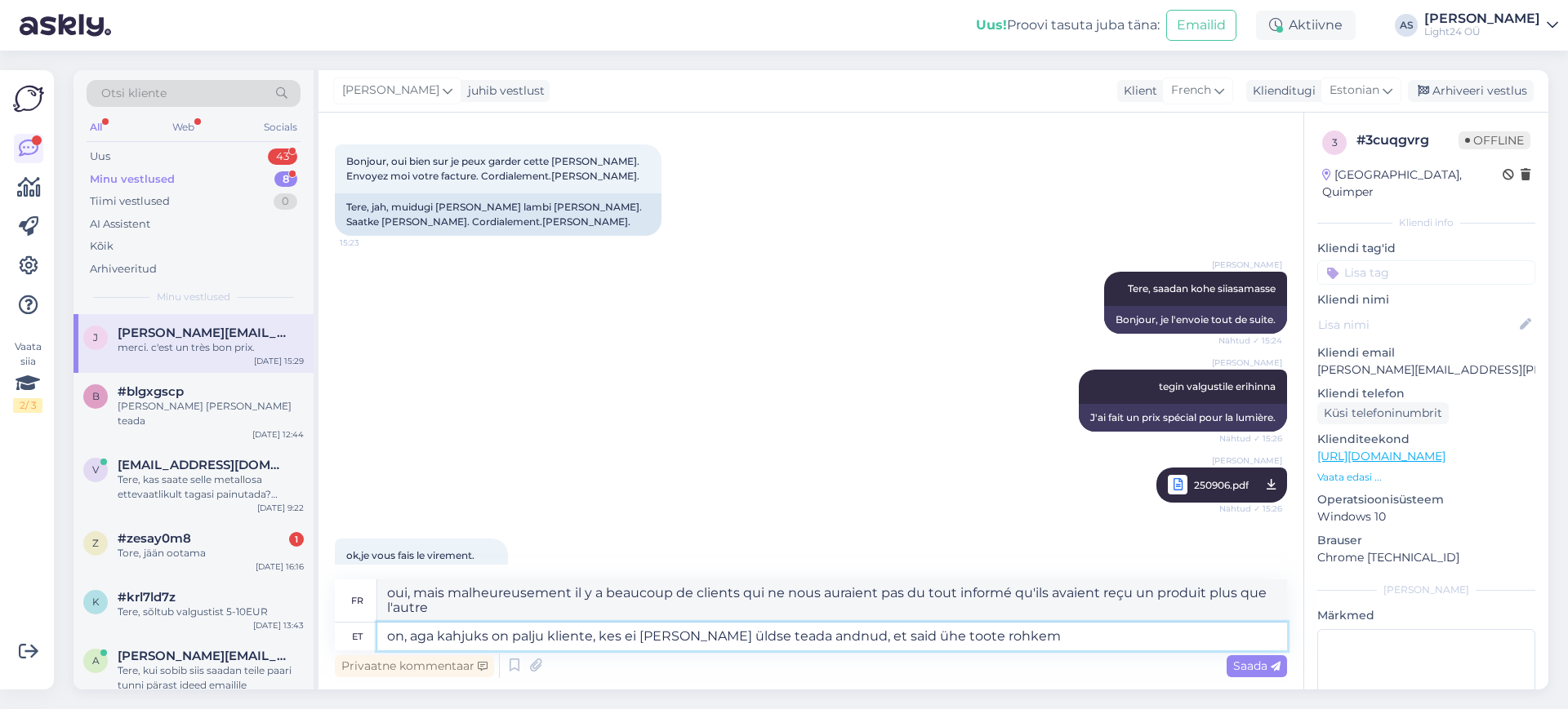
click at [1047, 632] on textarea "on, aga kahjuks on palju kliente, kes ei [PERSON_NAME] üldse teada andnud, et s…" at bounding box center [832, 636] width 909 height 28
type textarea "on, aga kahjuks on palju kliente, kes ei [PERSON_NAME] üldse teada andnud, et s…"
type textarea "Oui, mais malheureusement, il y a beaucoup de clients qui ne nous auraient pas …"
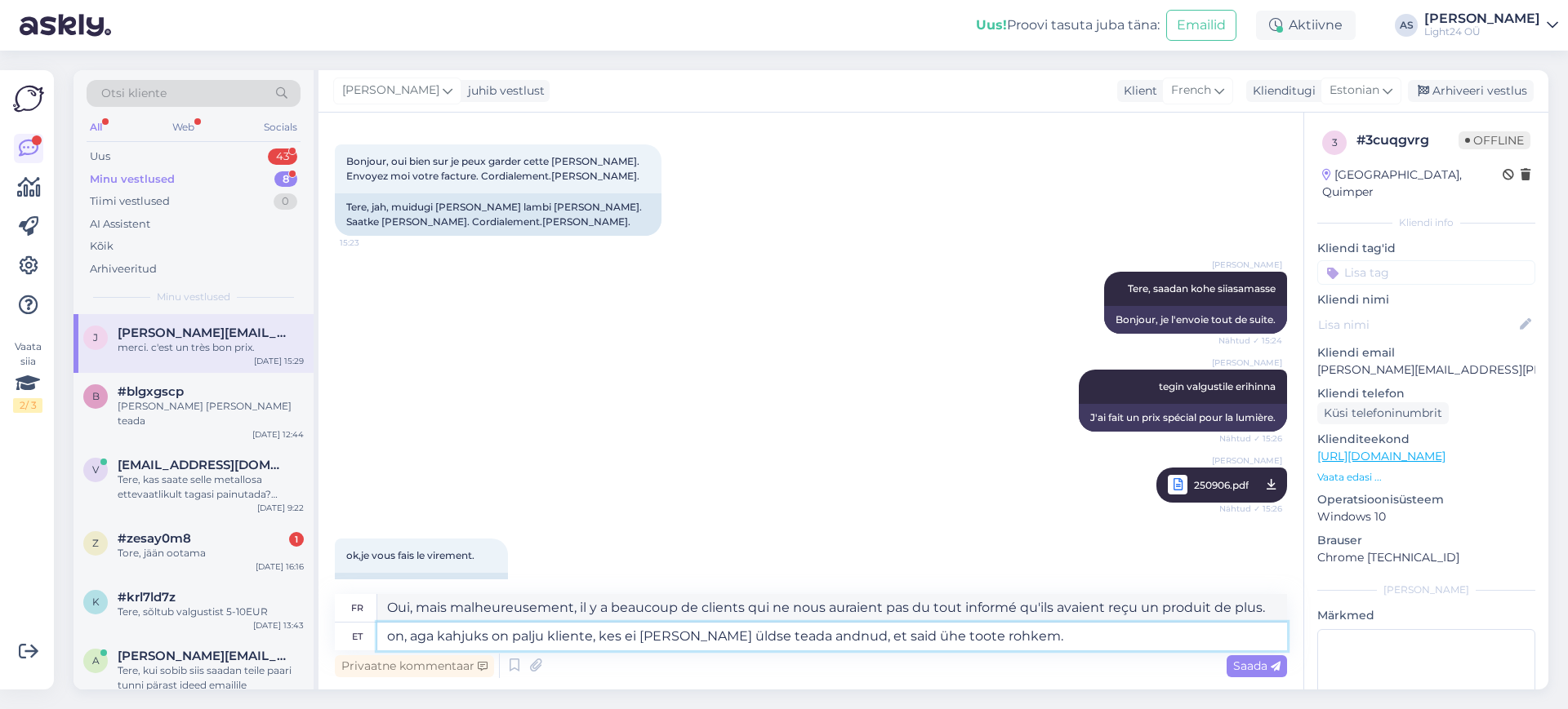
scroll to position [8719, 0]
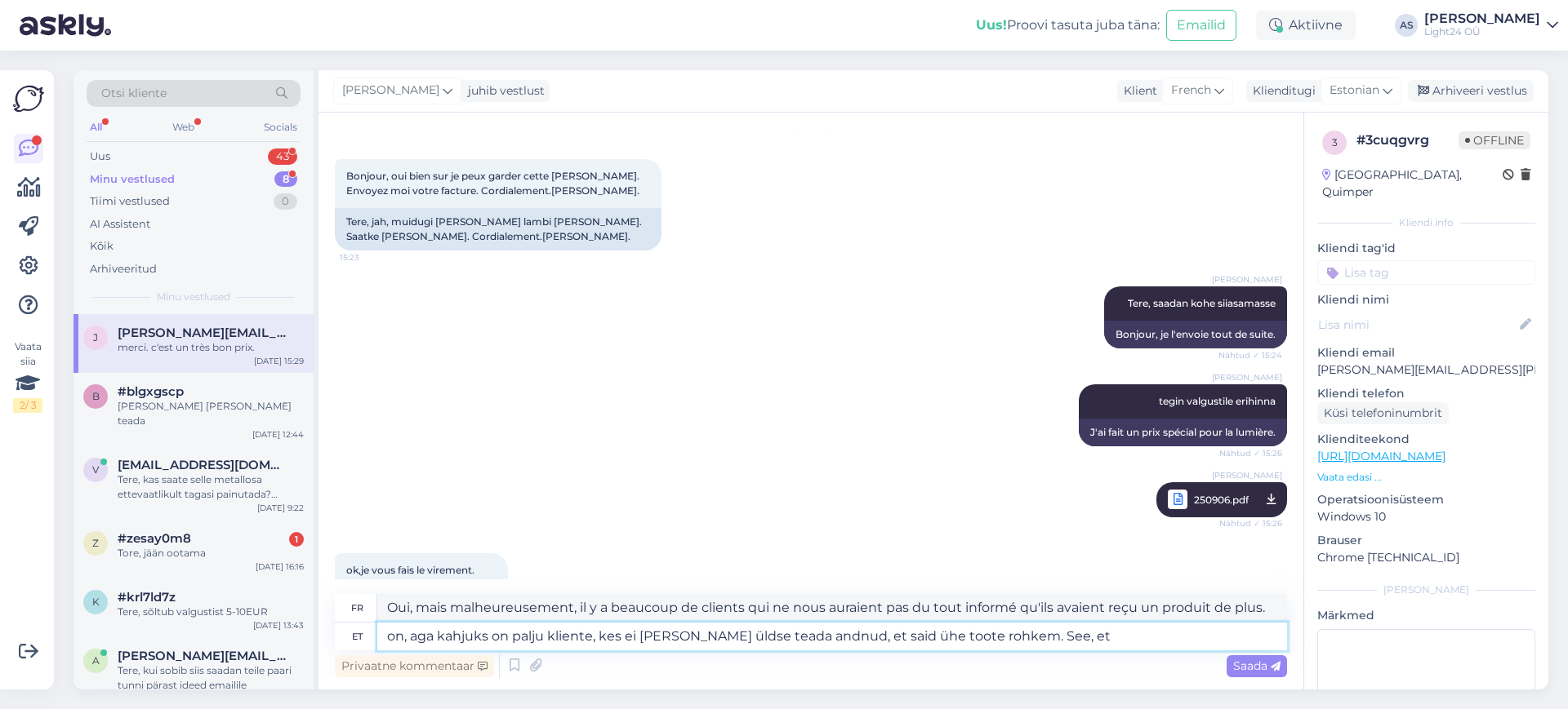
type textarea "on, aga kahjuks on palju kliente, kes ei [PERSON_NAME] üldse teada andnud, et s…"
type textarea "Oui, mais malheureusement, de nombreux clients ne nous auraient pas informés de…"
type textarea "on, aga kahjuks on palju kliente, kes ei [PERSON_NAME] üldse teada andnud, et s…"
type textarea "Oui, mais malheureusement, de nombreux clients ne nous auraient même pas inform…"
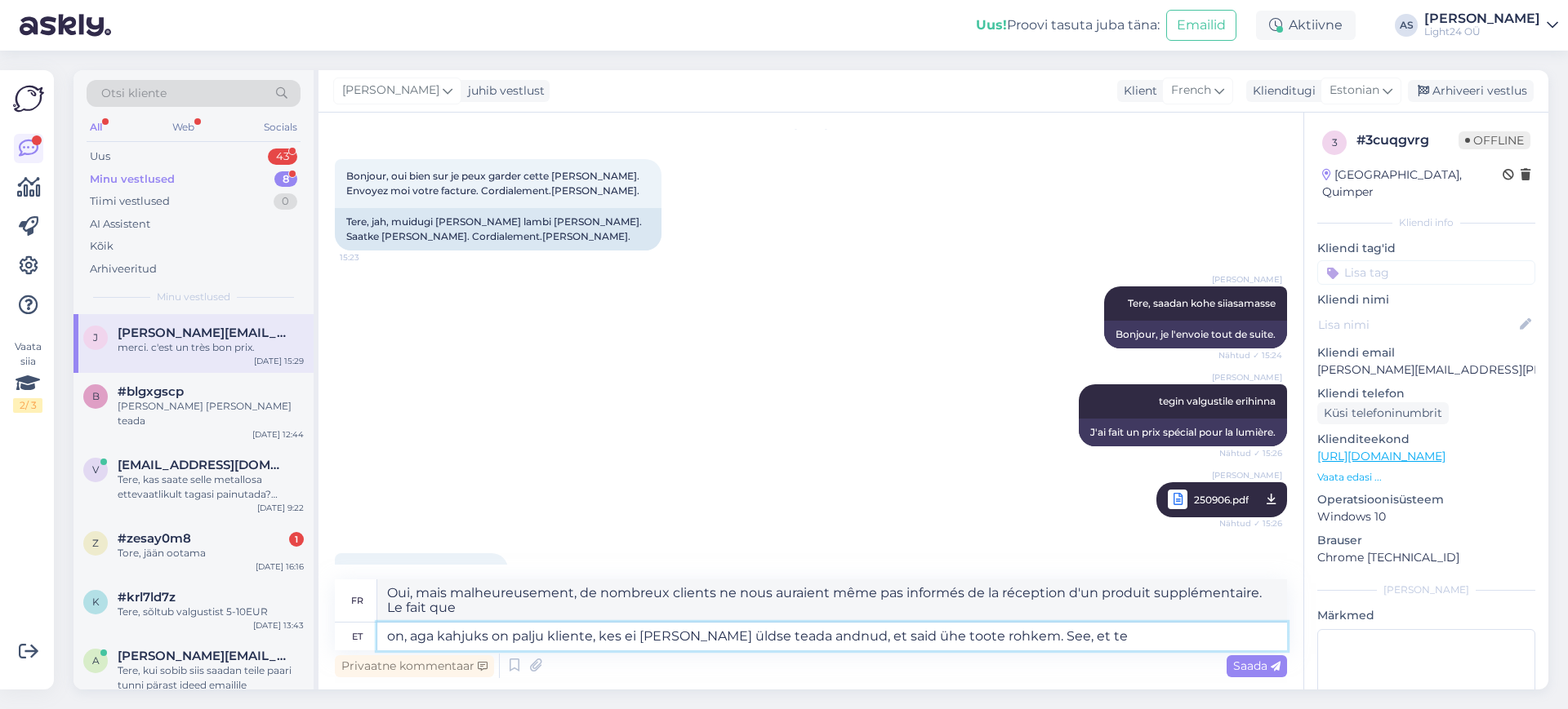
scroll to position [8734, 0]
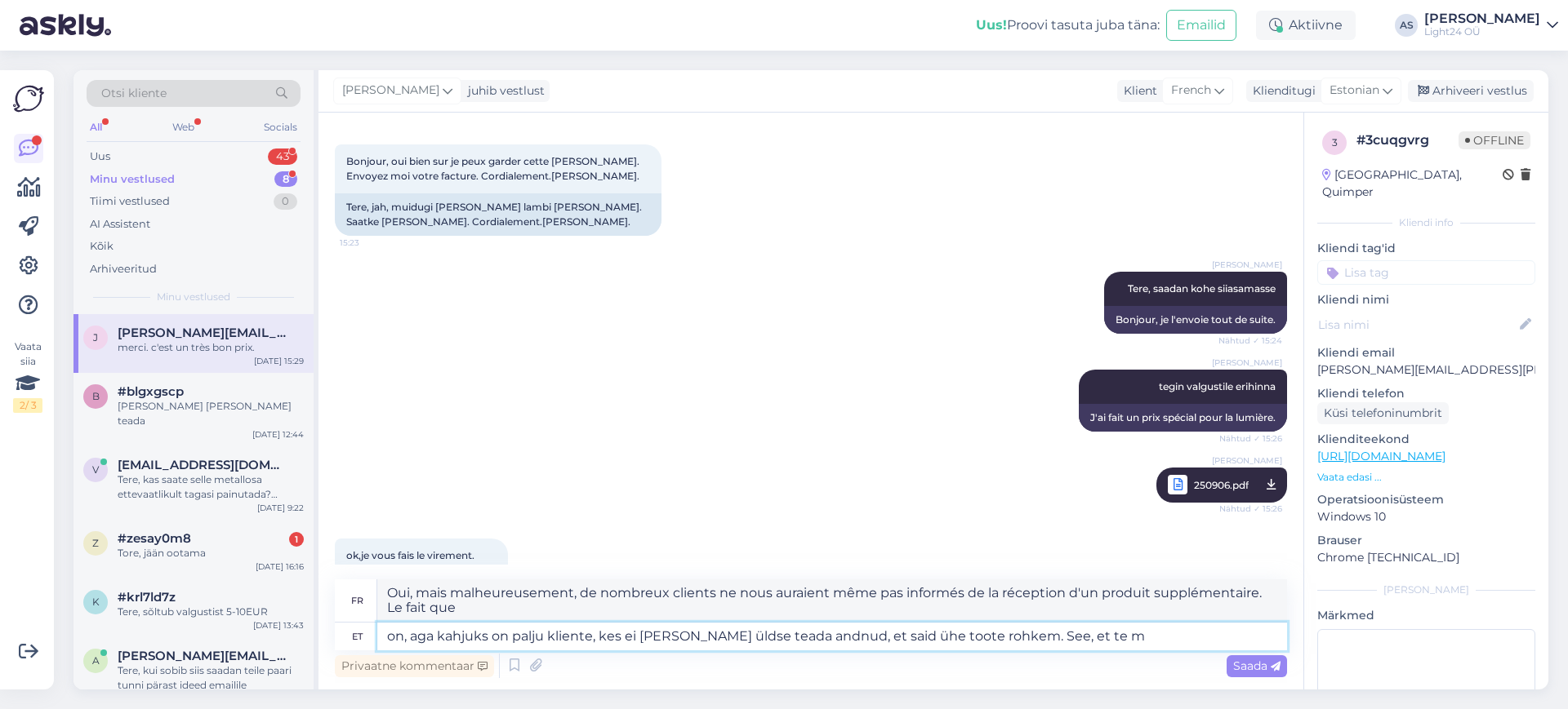
type textarea "on, aga kahjuks on palju kliente, kes ei [PERSON_NAME] üldse teada andnud, et s…"
type textarea "Malheureusement, de nombreux clients ne nous auraient même pas informés de la r…"
type textarea "on, aga kahjuks on palju kliente, kes ei [PERSON_NAME] üldse teada andnud, et s…"
type textarea "Malheureusement, de nombreux clients ne nous auraient même pas informés de la r…"
type textarea "on, aga kahjuks on palju kliente, kes ei [PERSON_NAME] üldse teada andnud, et s…"
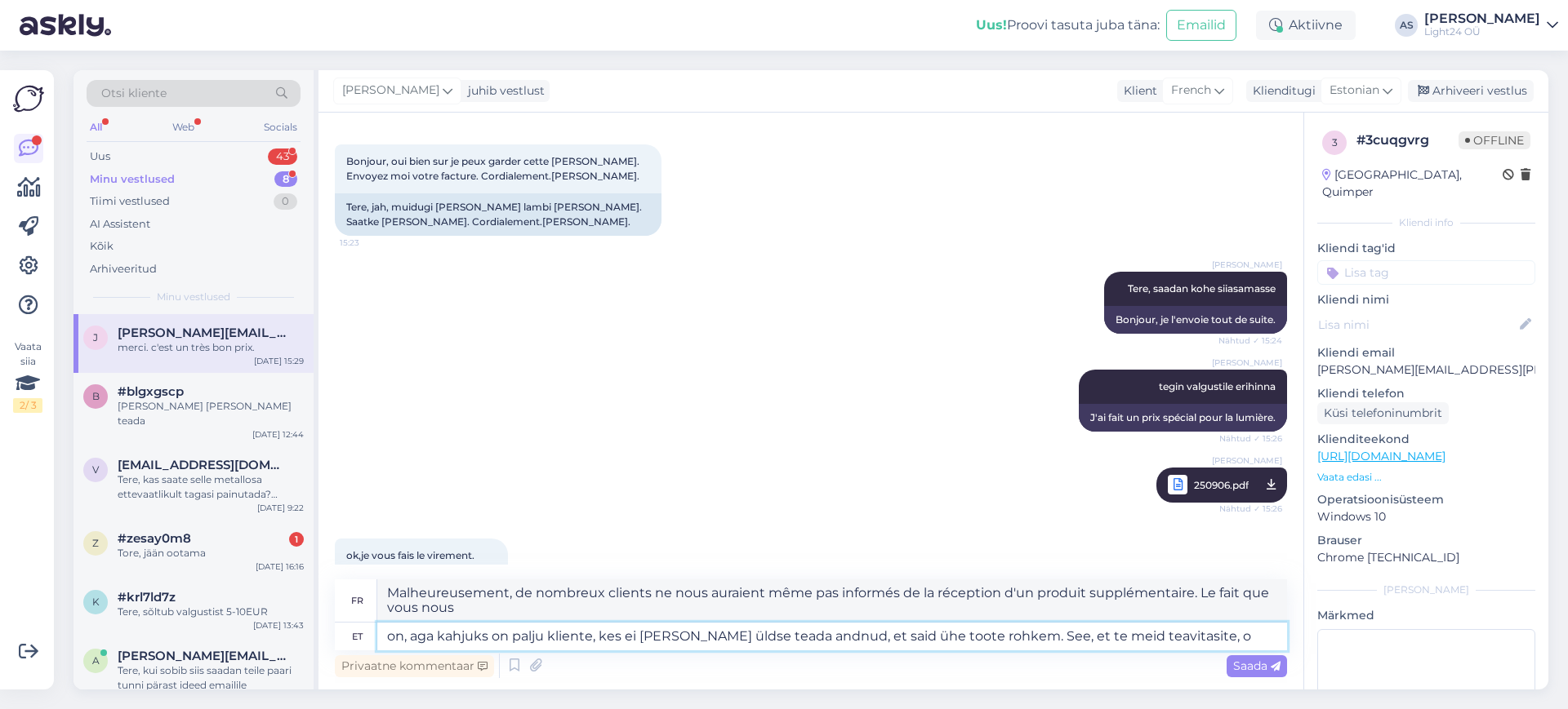
type textarea "Oui, mais malheureusement, de nombreux clients ne nous auraient même pas inform…"
type textarea "on, aga kahjuks on palju kliente, kes ei [PERSON_NAME] üldse teada andnud, et s…"
type textarea "Oui, mais malheureusement, de nombreux clients ne nous auraient même pas inform…"
type textarea "on, aga kahjuks on palju kliente, kes ei [PERSON_NAME] üldse teada andnud, et s…"
type textarea "Oui, mais malheureusement, de nombreux clients ne nous auraient même pas inform…"
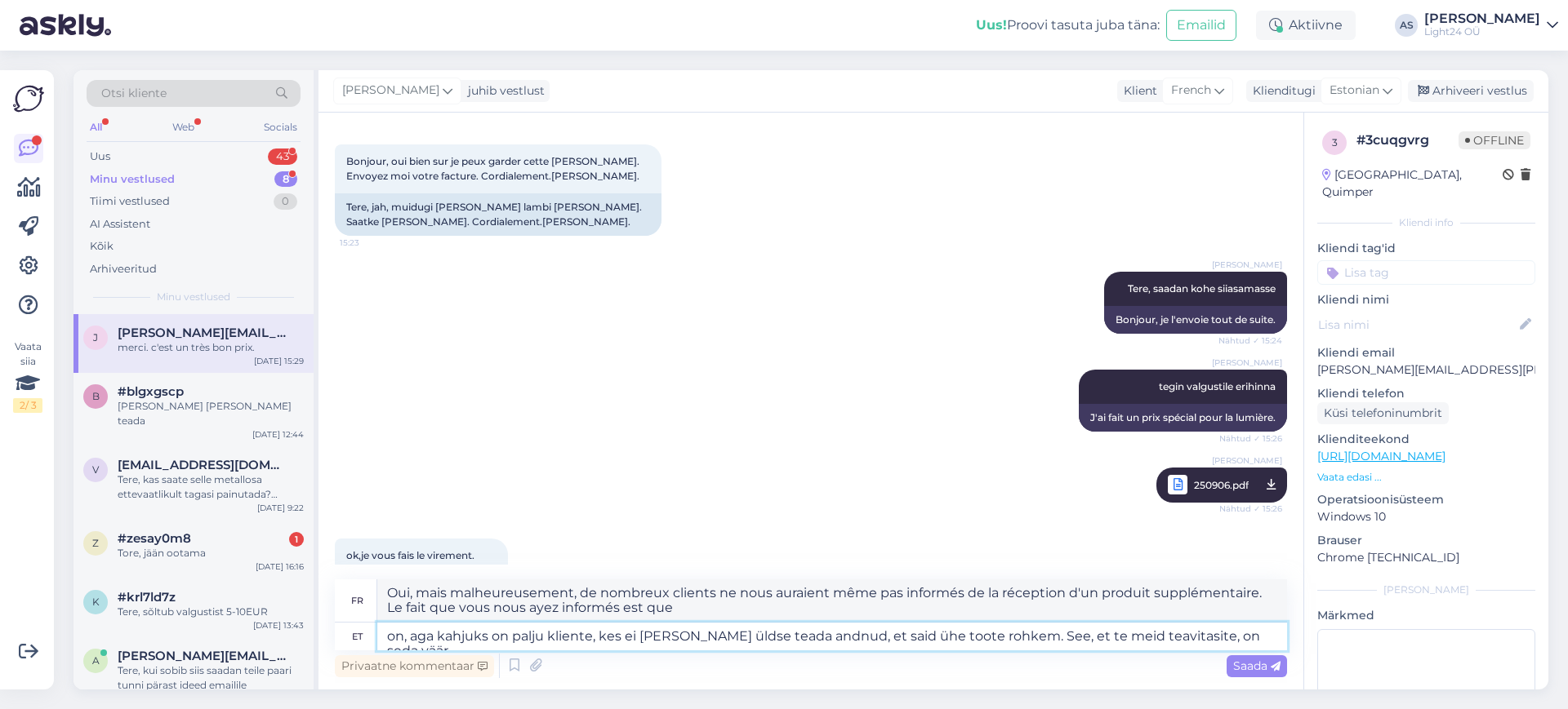
scroll to position [8736, 0]
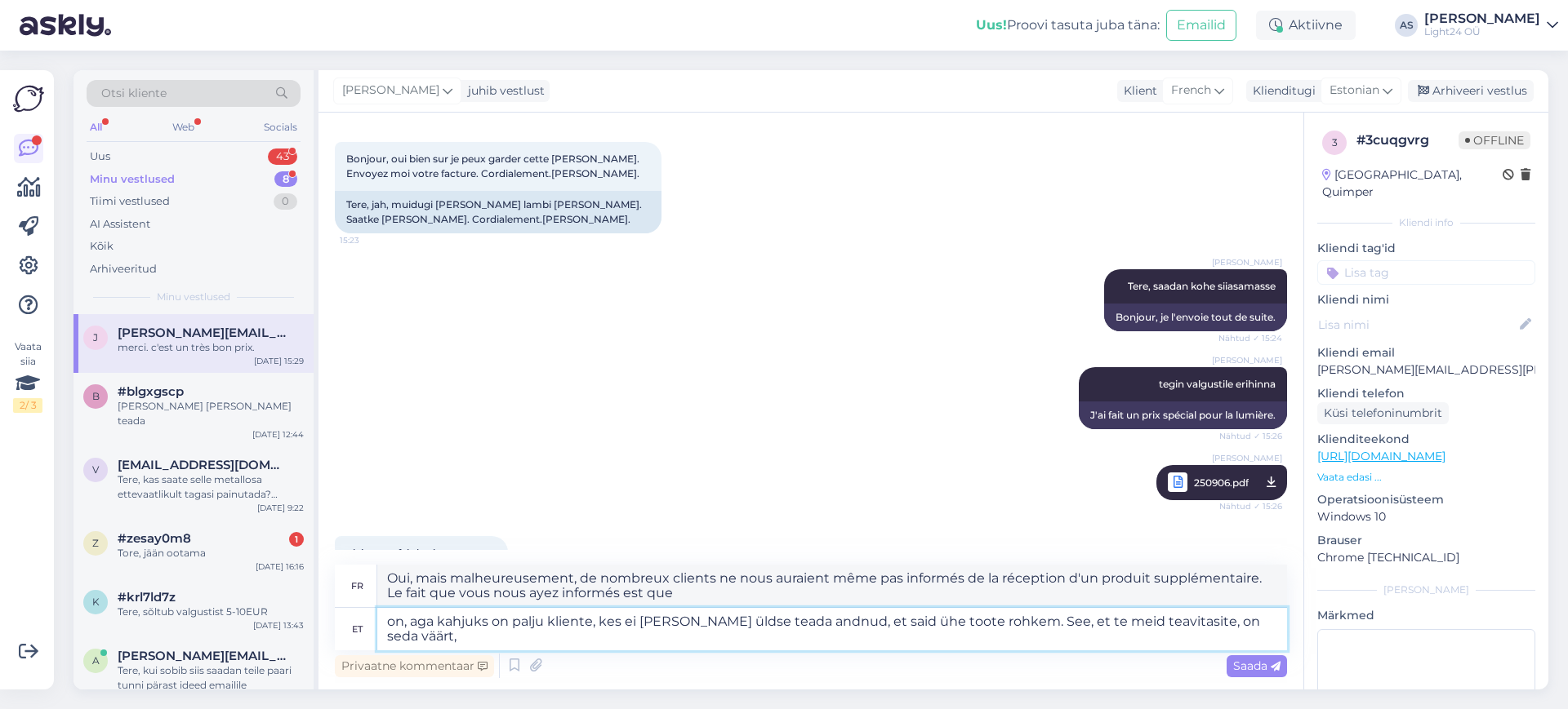
type textarea "on, aga kahjuks on palju kliente, kes ei [PERSON_NAME] üldse teada andnud, et s…"
type textarea "Oui, mais malheureusement, de nombreux clients ne nous auraient même pas inform…"
type textarea "on, aga kahjuks on palju kliente, kes ei [PERSON_NAME] üldse teada andnud, et s…"
type textarea "Oui, mais malheureusement, de nombreux clients ne nous auraient même pas inform…"
type textarea "on, aga kahjuks on palju kliente, kes ei [PERSON_NAME] üldse teada andnud, et s…"
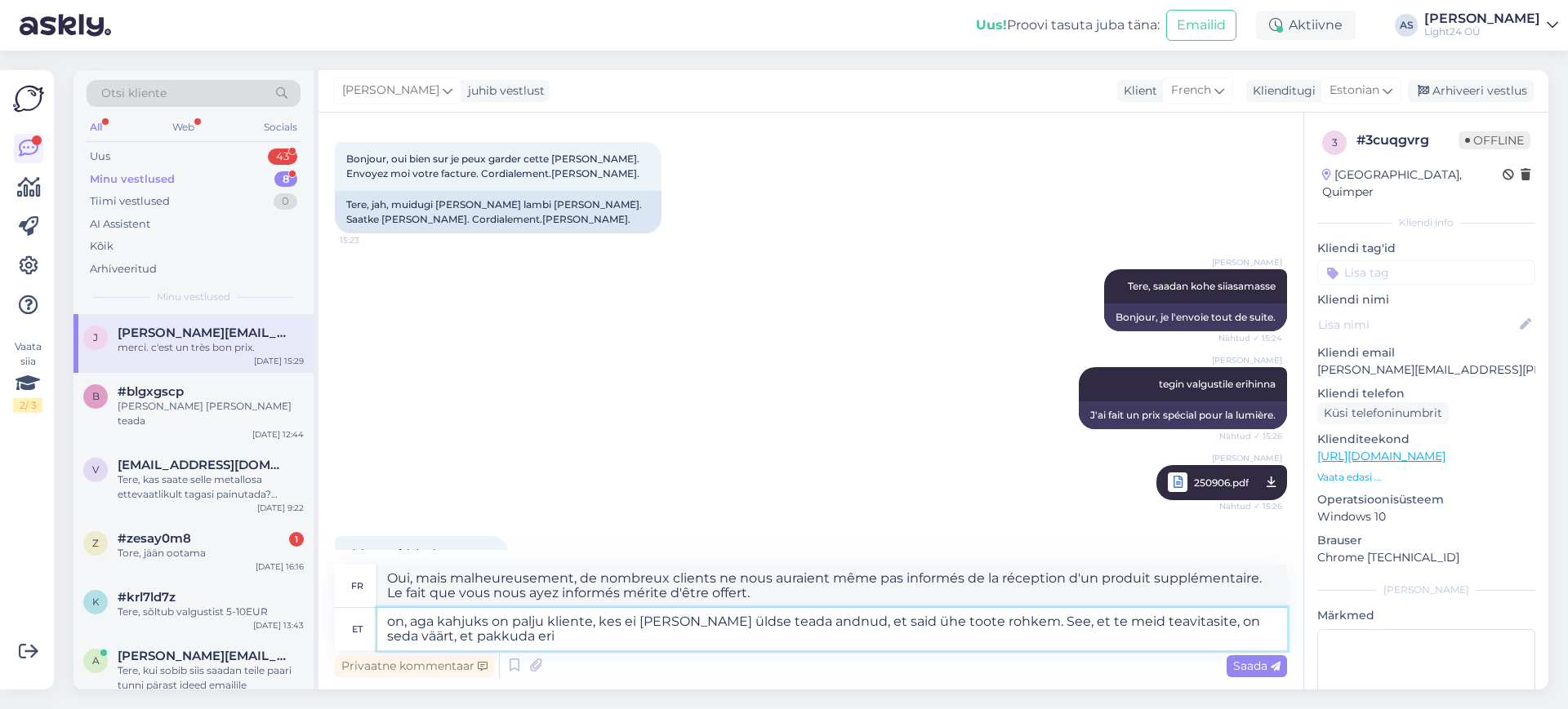
type textarea "Oui, mais malheureusement, de nombreux clients ne nous auraient même pas inform…"
type textarea "on, aga kahjuks on palju kliente, kes ei [PERSON_NAME] üldse teada andnud, et s…"
type textarea "Oui, mais malheureusement, de nombreux clients ne nous auraient même pas préven…"
type textarea "on, aga kahjuks on palju kliente, kes ei [PERSON_NAME] üldse teada andnud, et s…"
click at [1238, 664] on span "Saada" at bounding box center [1257, 665] width 47 height 14
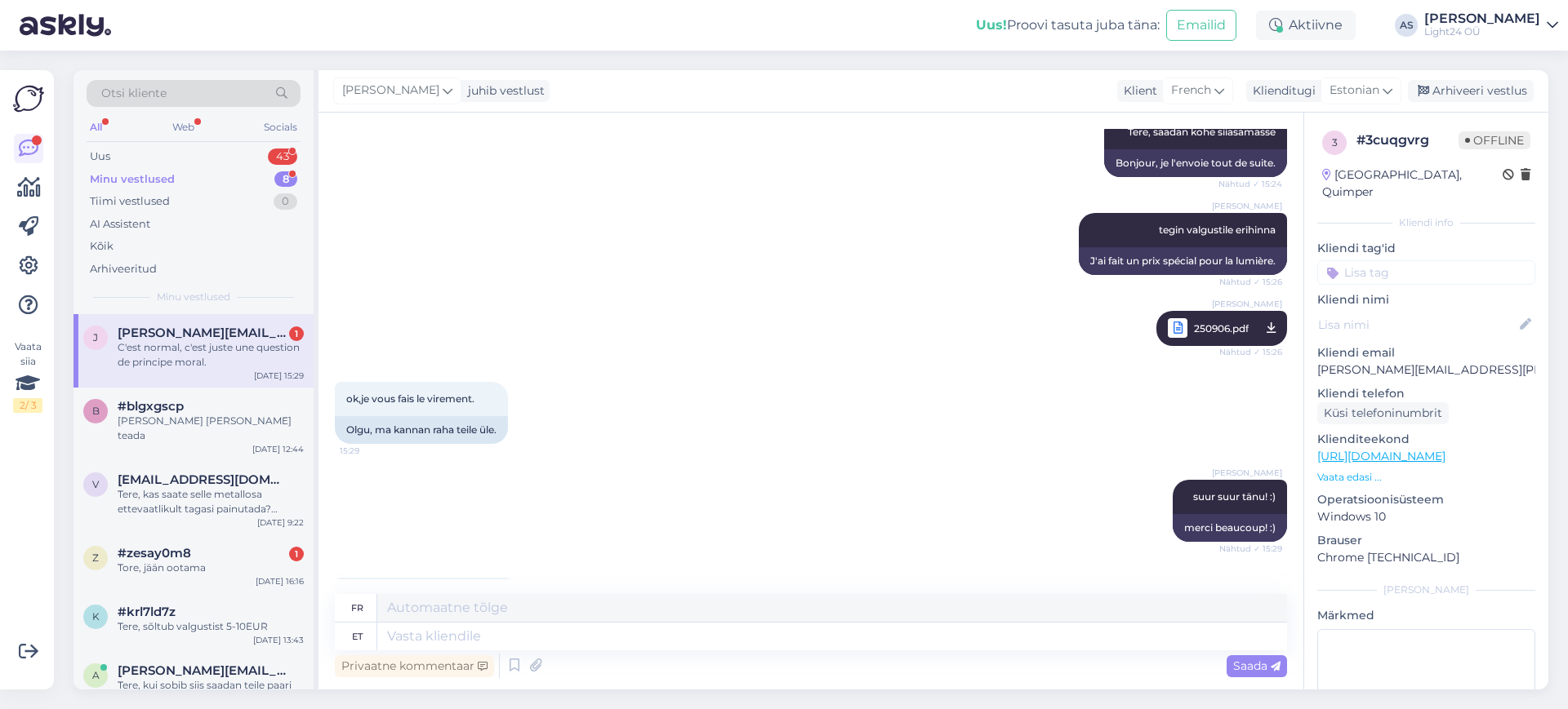
scroll to position [9003, 0]
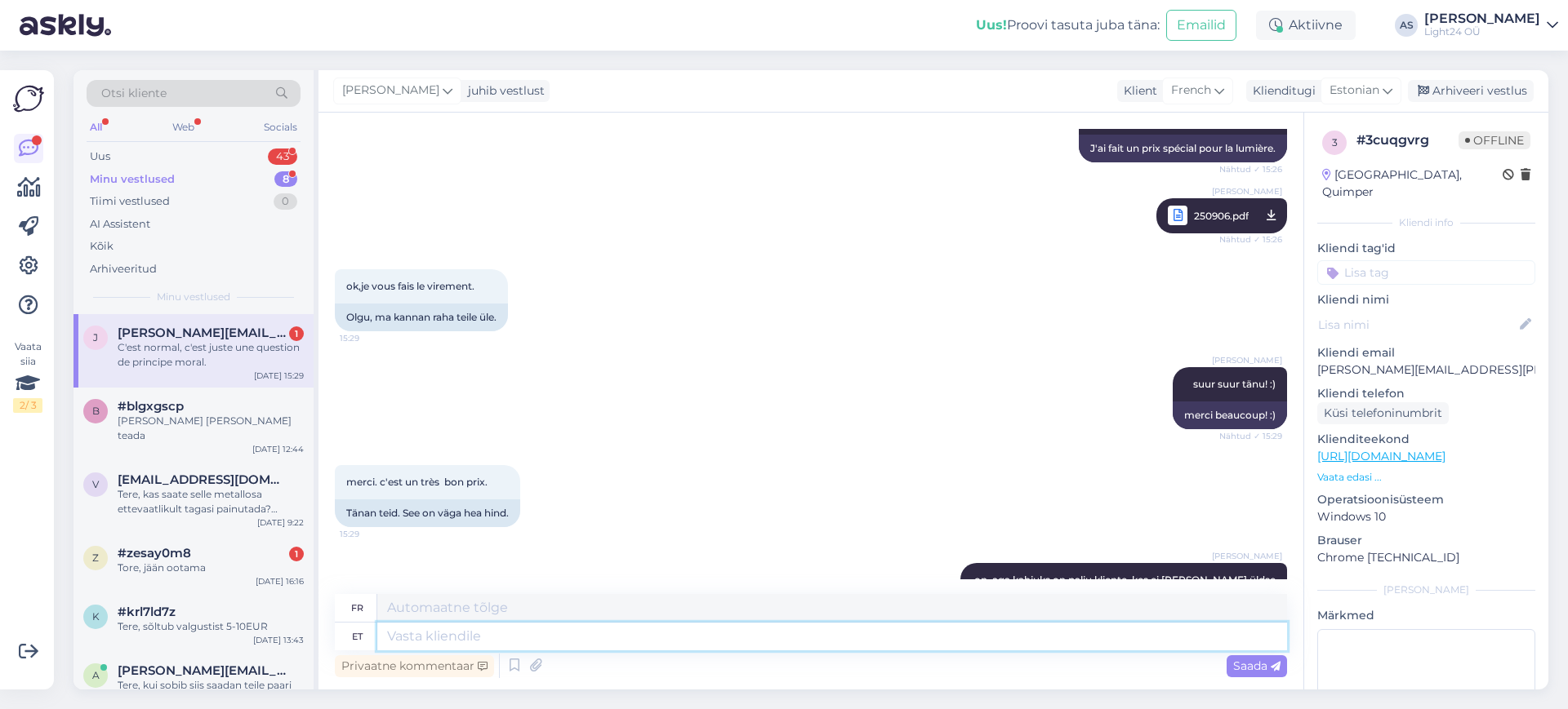
click at [553, 633] on textarea at bounding box center [832, 636] width 909 height 28
type textarea "Iga"
type textarea "Chaque"
type textarea "Igatahes s"
type textarea "De toute façon"
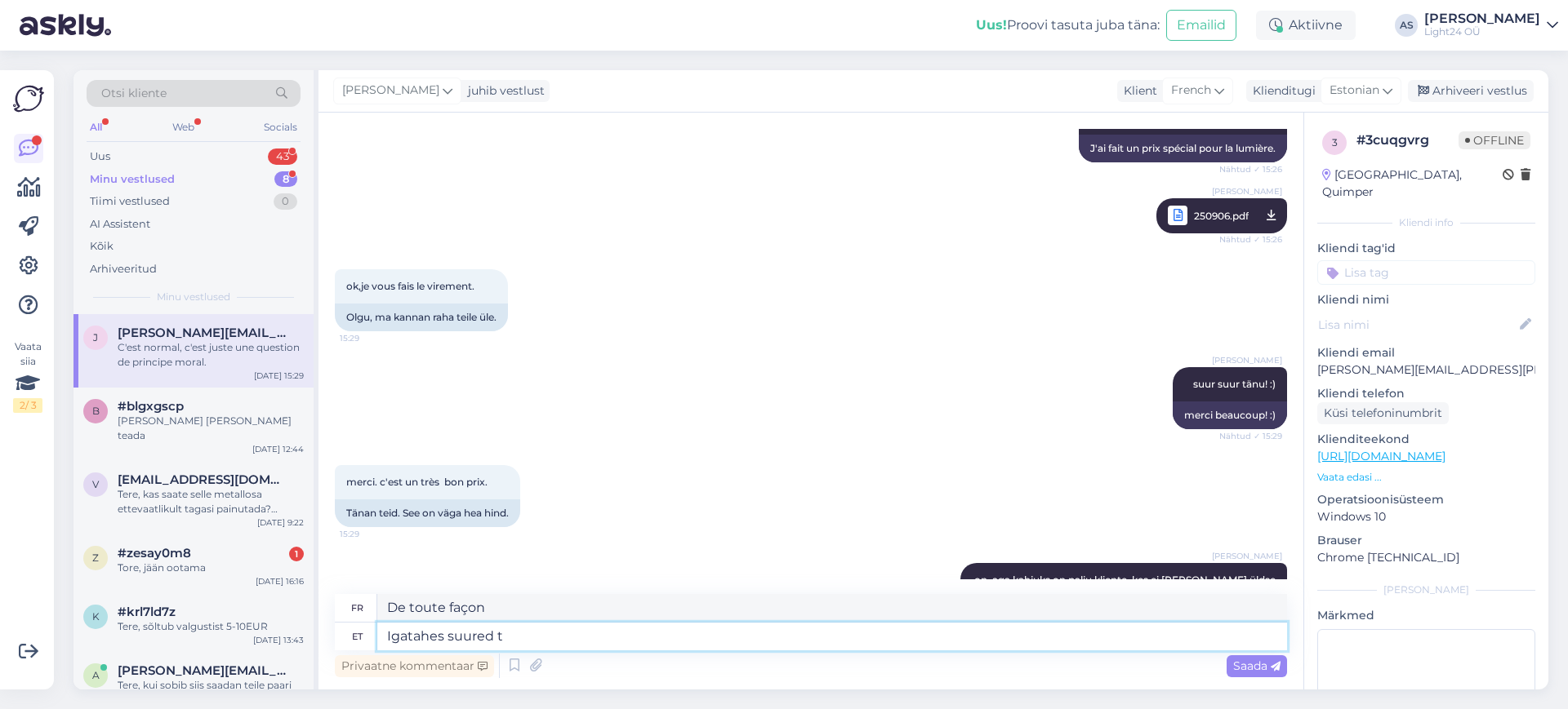
type textarea "Igatahes suured tä"
type textarea "Bref, [PERSON_NAME]"
type textarea "Igatahes suured tänud t"
type textarea "Quoi qu'il en soit, merci beaucoup"
type textarea "Igatahes suured tänud teile j"
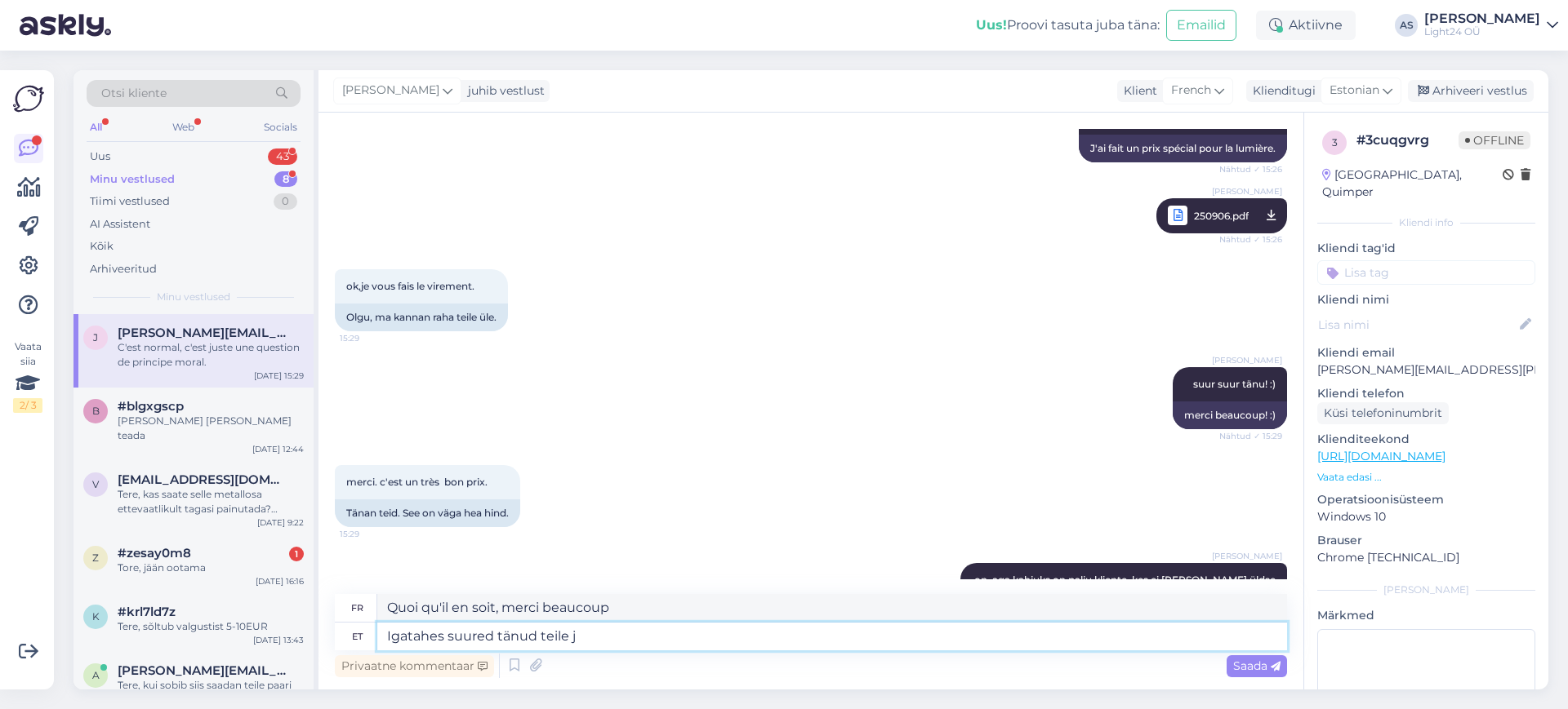
type textarea "Quoi qu'il en soit, merci beaucoup."
type textarea "Igatahes suured tänud teile ja"
type textarea "Quoi qu'il en soit, merci beaucoup et"
type textarea "Igatahes suured tänud teile [PERSON_NAME] v"
type textarea "Quoi qu'il en soit, merci beaucoup et si"
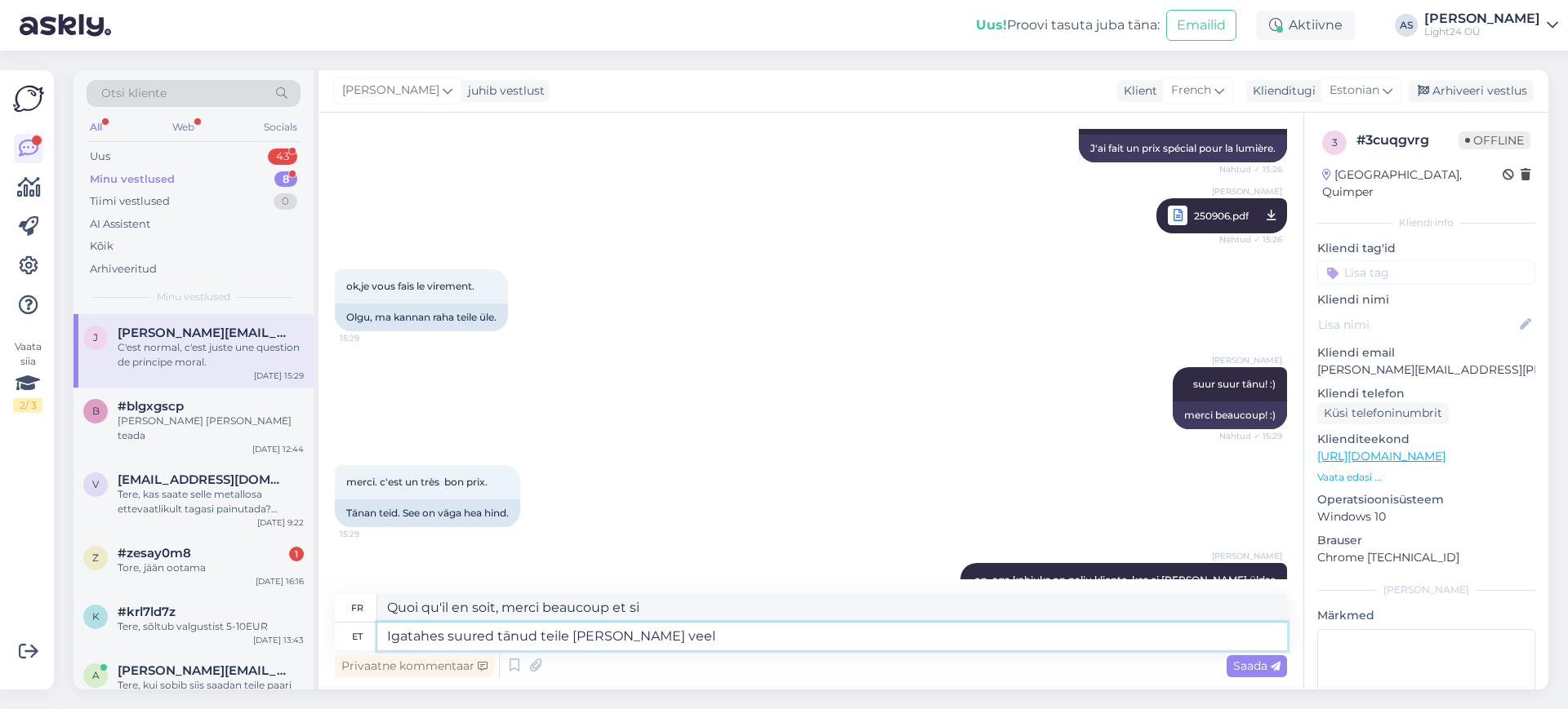
type textarea "Igatahes suured tänud teile [PERSON_NAME] veel"
type textarea "Quoi qu'il en soit, merci beaucoup et si vous continuez"
type textarea "Igatahes suured tänud teile [PERSON_NAME] veel valgusteid v"
type textarea "Quoi qu'il en soit, merci beaucoup et si vous avez d'autres idées,"
type textarea "Igatahes suured tänud teile [PERSON_NAME] veel valgusteid vaja, s"
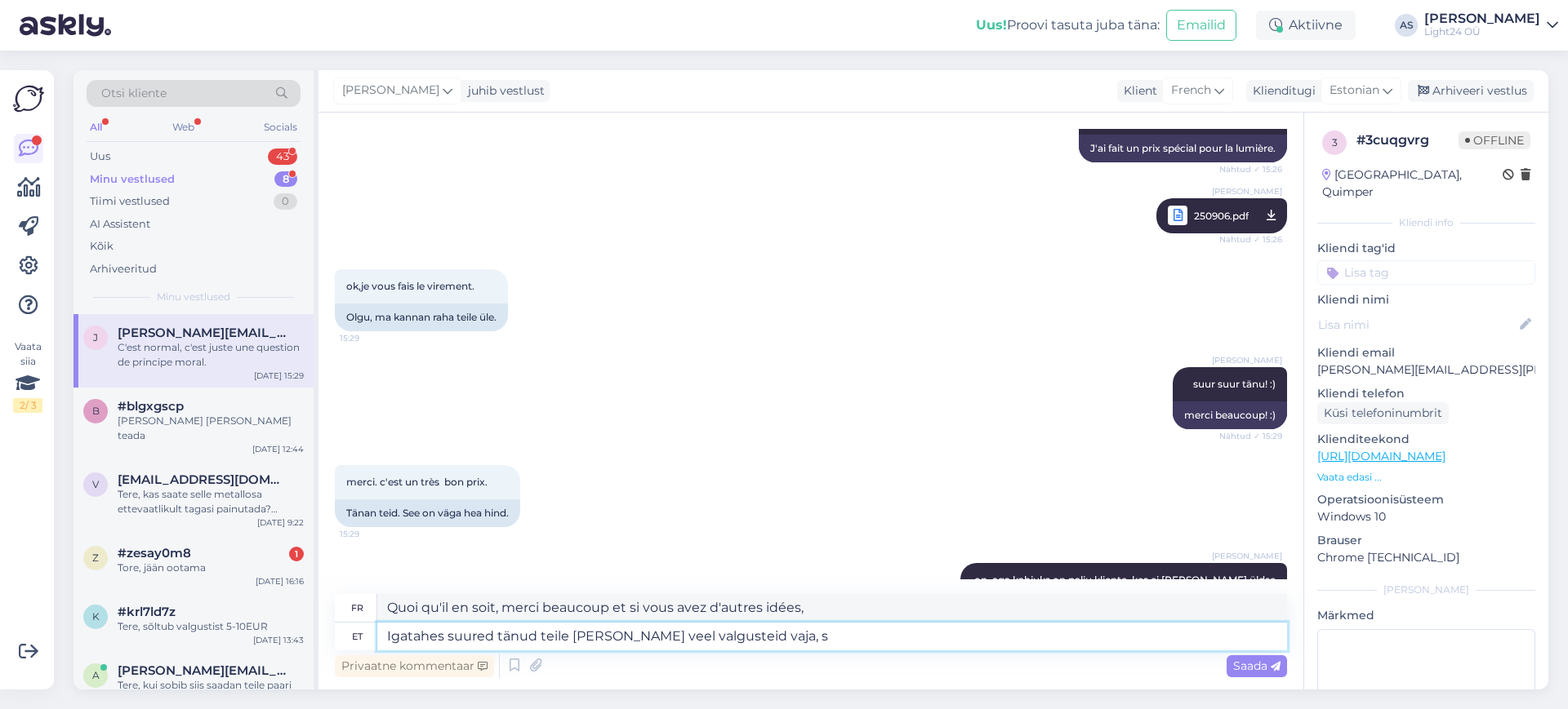
type textarea "Quoi qu'il en soit, merci beaucoup et si vous avez besoin de plus de lumières,"
type textarea "Igatahes suured tänud teile [PERSON_NAME] veel valgusteid vaja, siis aitame h"
type textarea "Quoi qu'il en soit, merci beaucoup et si vous avez besoin de plus de lumières, …"
type textarea "Igatahes suured tänud teile [PERSON_NAME] veel valgusteid vaja, siis aitame hea…"
type textarea "Quoi qu'il en soit, merci beaucoup et si vous avez [MEDICAL_DATA] besoin de lum…"
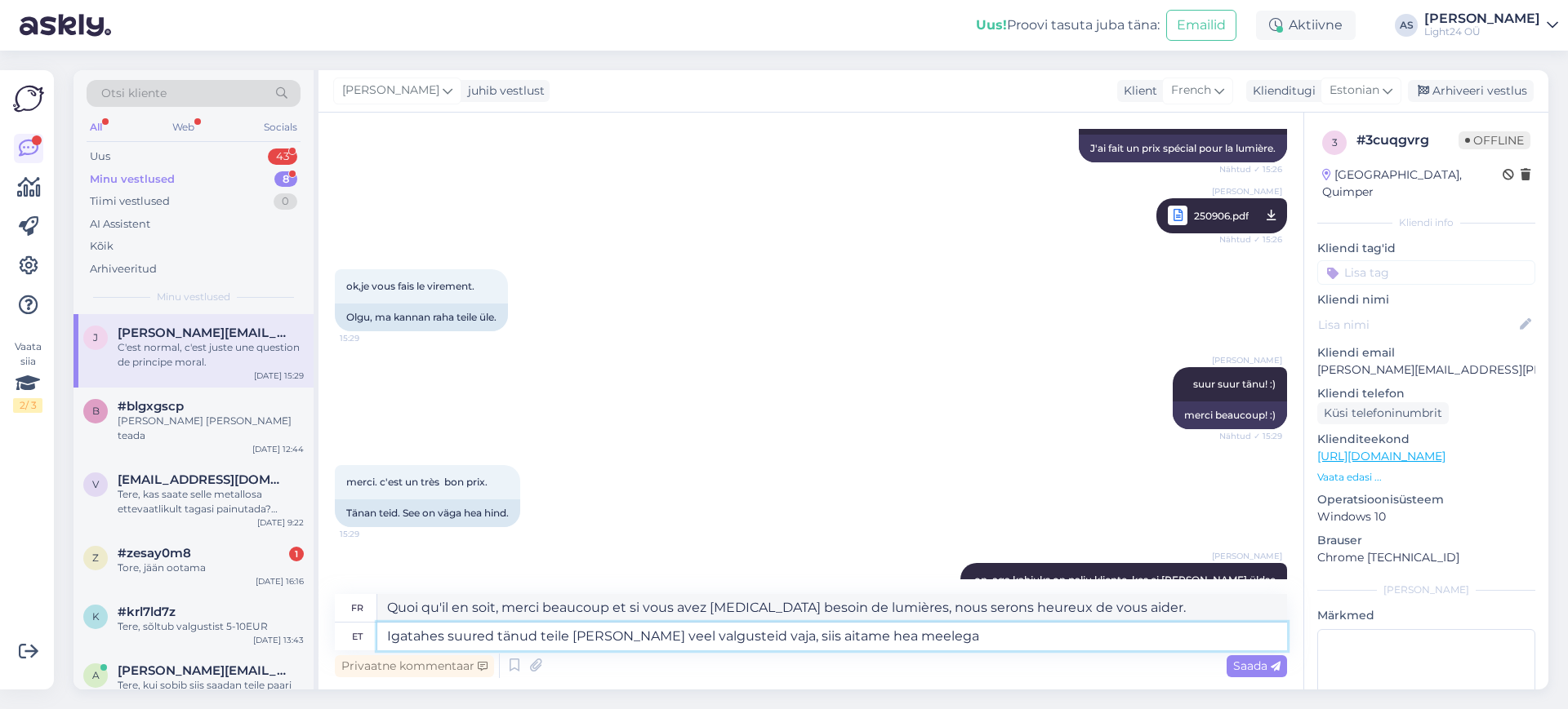
type textarea "Igatahes suured tänud teile [PERSON_NAME] veel valgusteid vaja, siis aitame hea…"
type textarea "Quoi qu'il en soit, merci beaucoup et si vous avez besoin de plus de lumières, …"
type textarea "Igatahes suured tänud teile [PERSON_NAME] veel valgusteid vaja, siis aitame hea…"
type textarea "Quoi qu'il en soit, merci beaucoup et si vous avez besoin de plus de lumières, …"
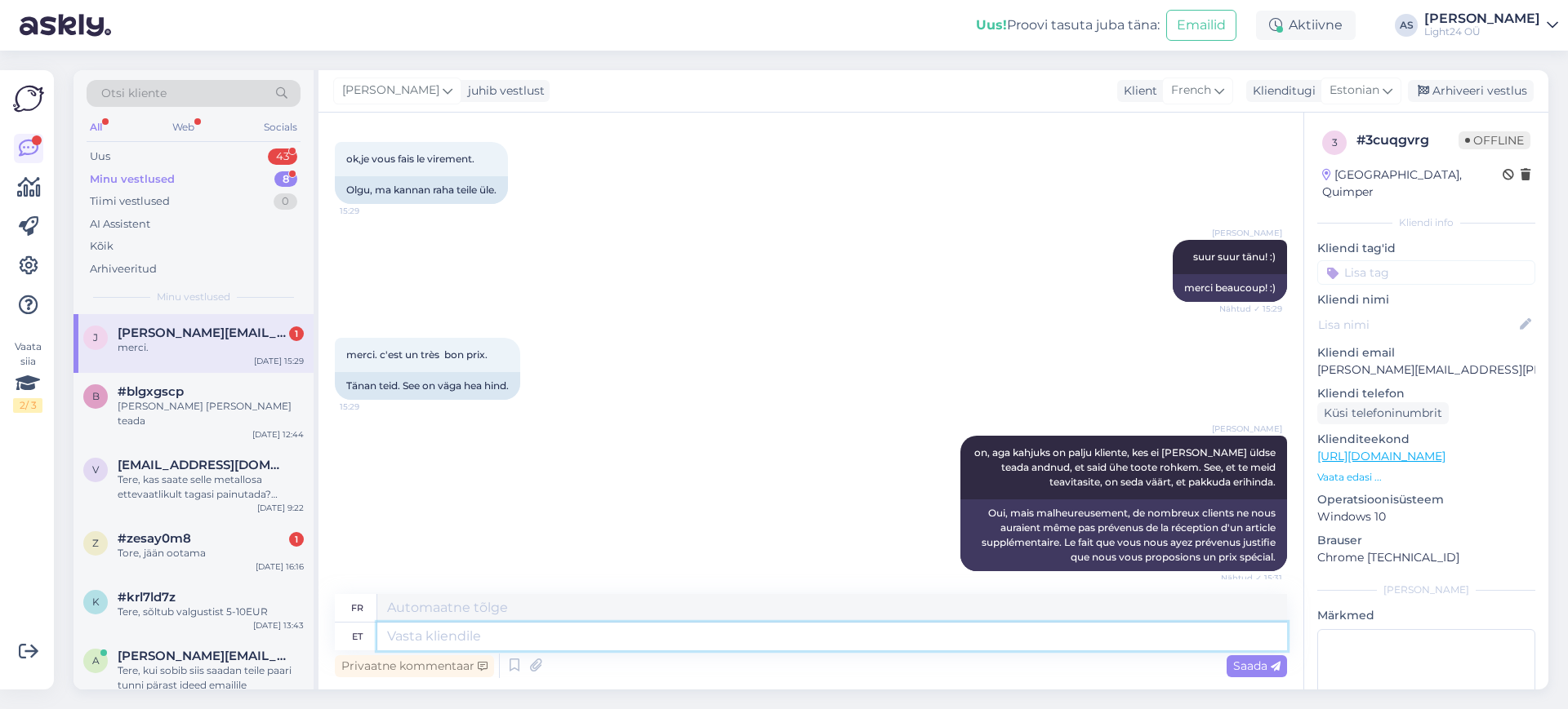
scroll to position [9228, 0]
